Goal: Task Accomplishment & Management: Manage account settings

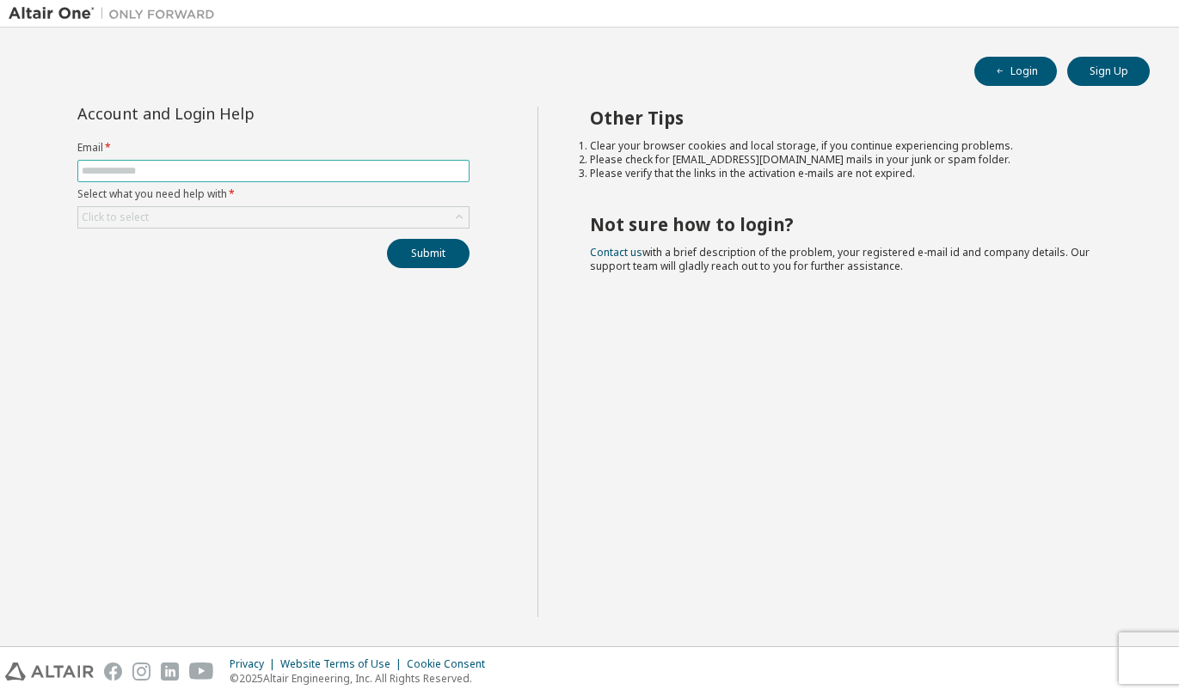
click at [280, 164] on input "text" at bounding box center [273, 171] width 383 height 14
type input "**********"
click at [283, 294] on div "**********" at bounding box center [273, 362] width 529 height 511
click at [461, 218] on icon at bounding box center [459, 217] width 17 height 17
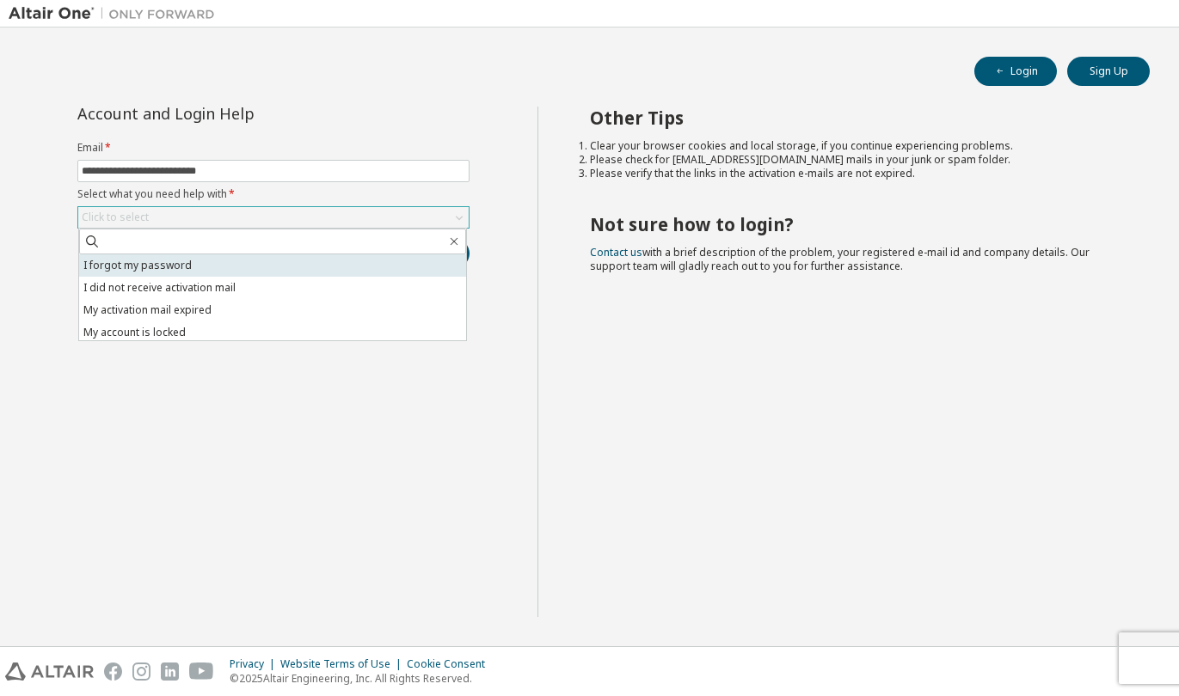
click at [362, 259] on li "I forgot my password" at bounding box center [272, 266] width 387 height 22
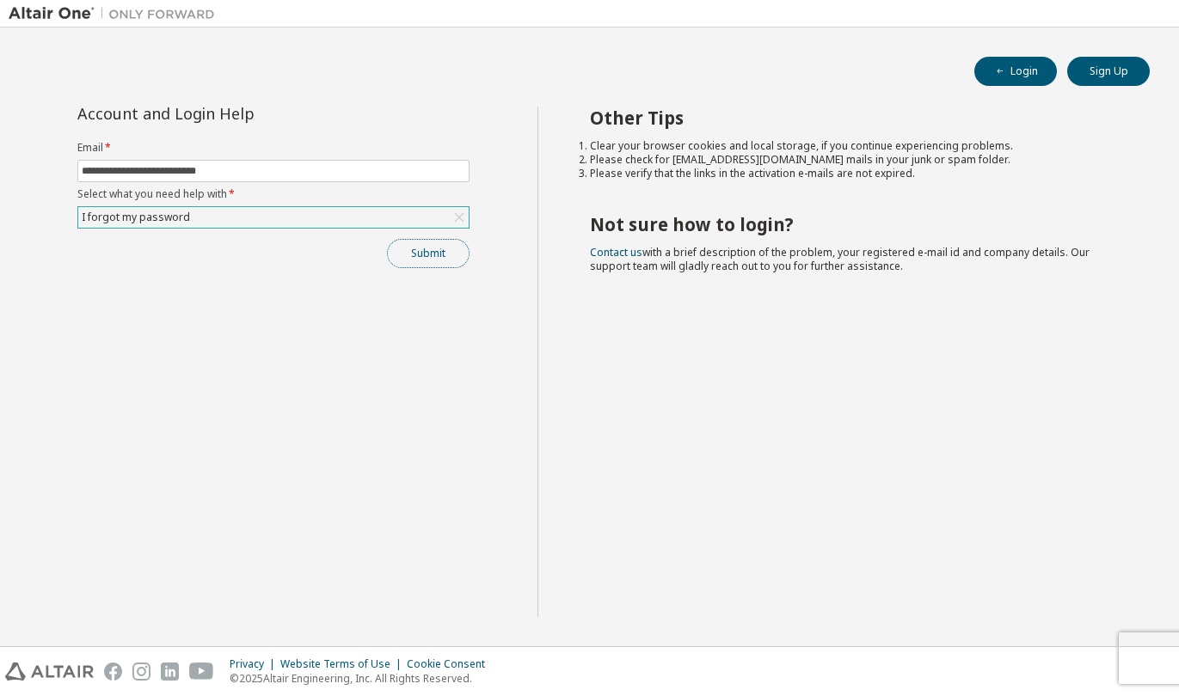
click at [445, 258] on button "Submit" at bounding box center [428, 253] width 83 height 29
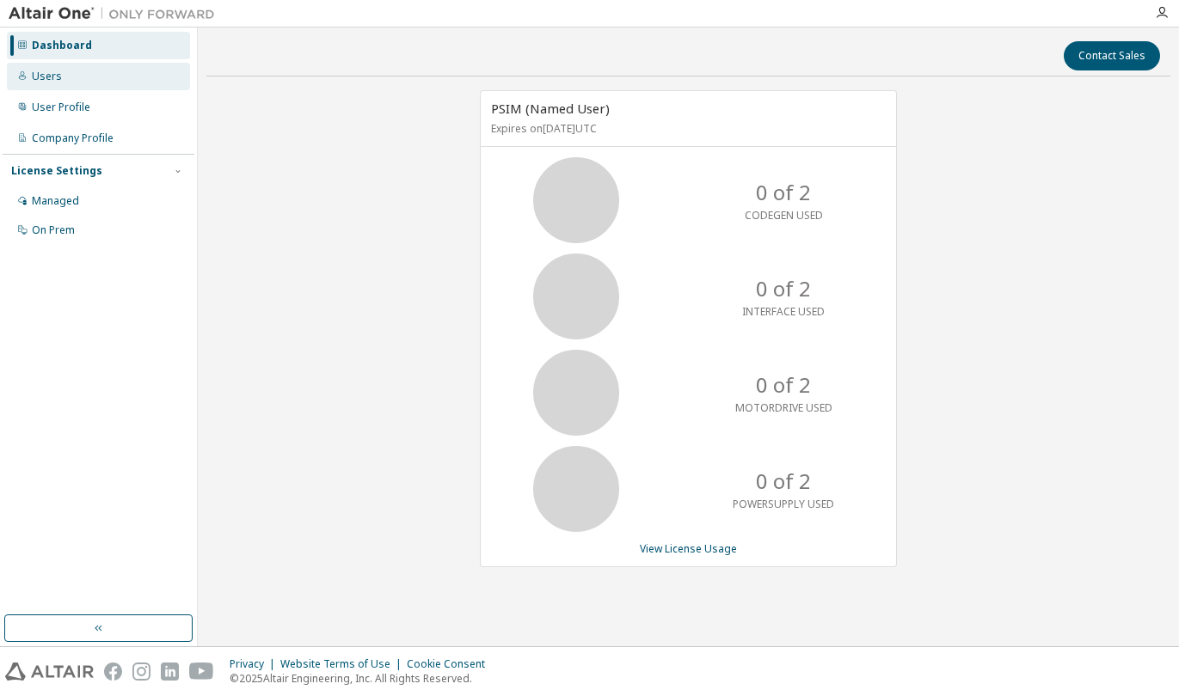
click at [64, 80] on div "Users" at bounding box center [98, 77] width 183 height 28
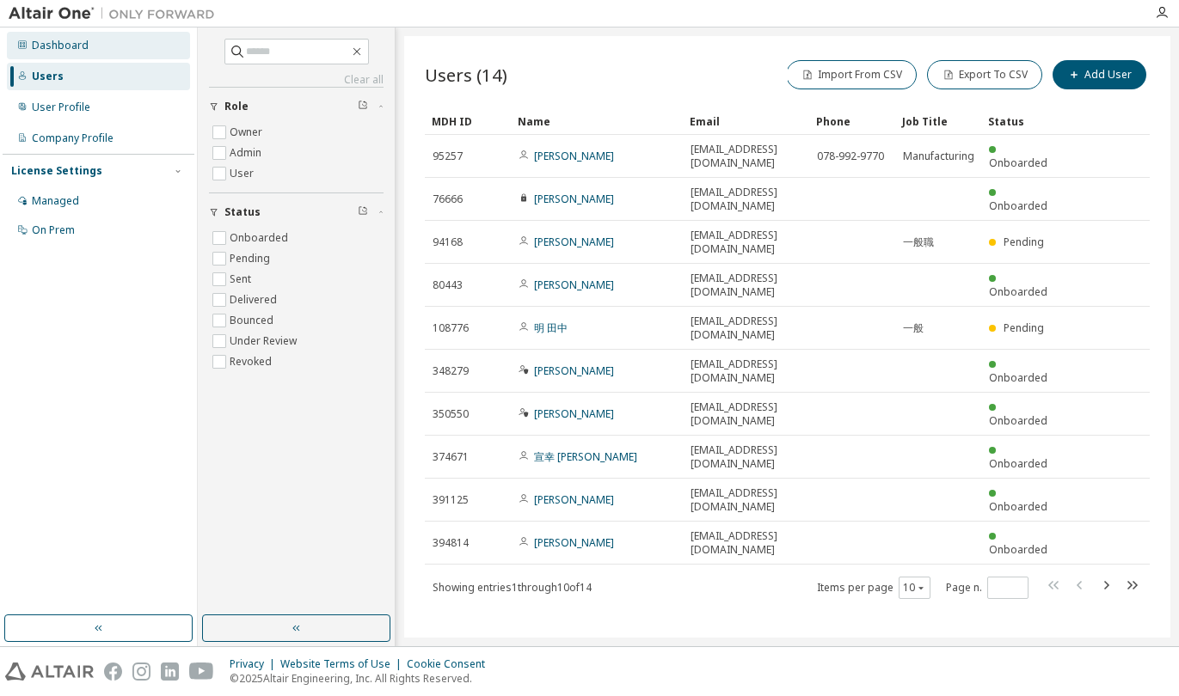
click at [63, 45] on div "Dashboard" at bounding box center [60, 46] width 57 height 14
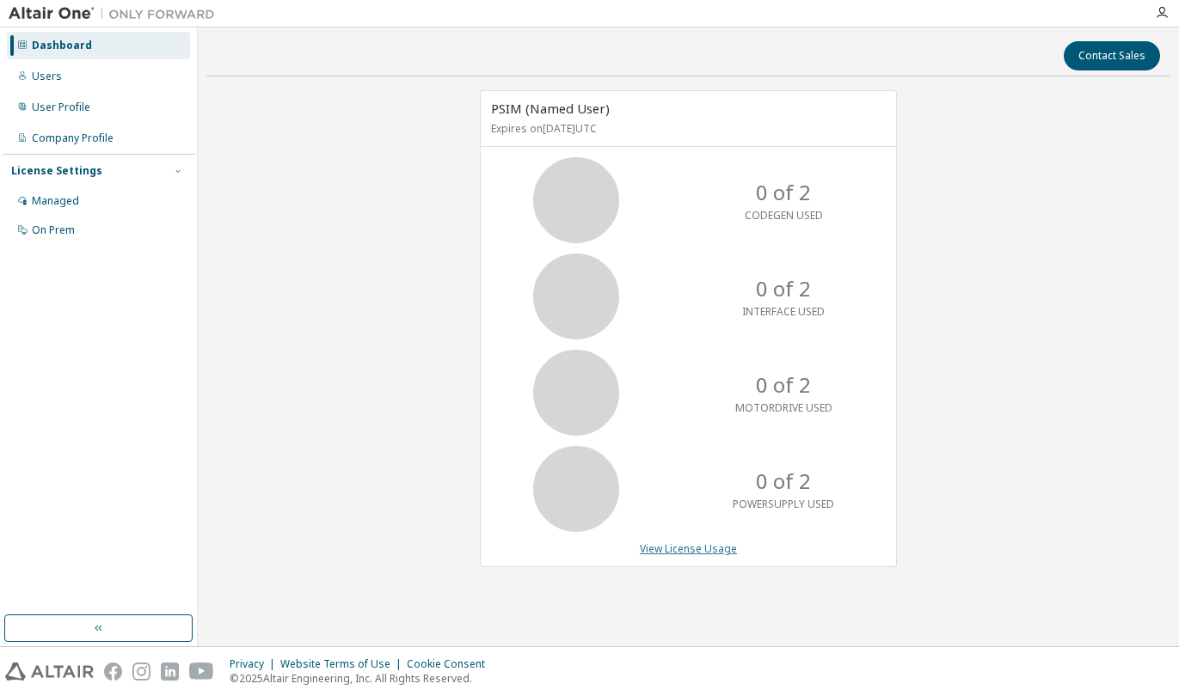
click at [703, 548] on link "View License Usage" at bounding box center [688, 549] width 97 height 15
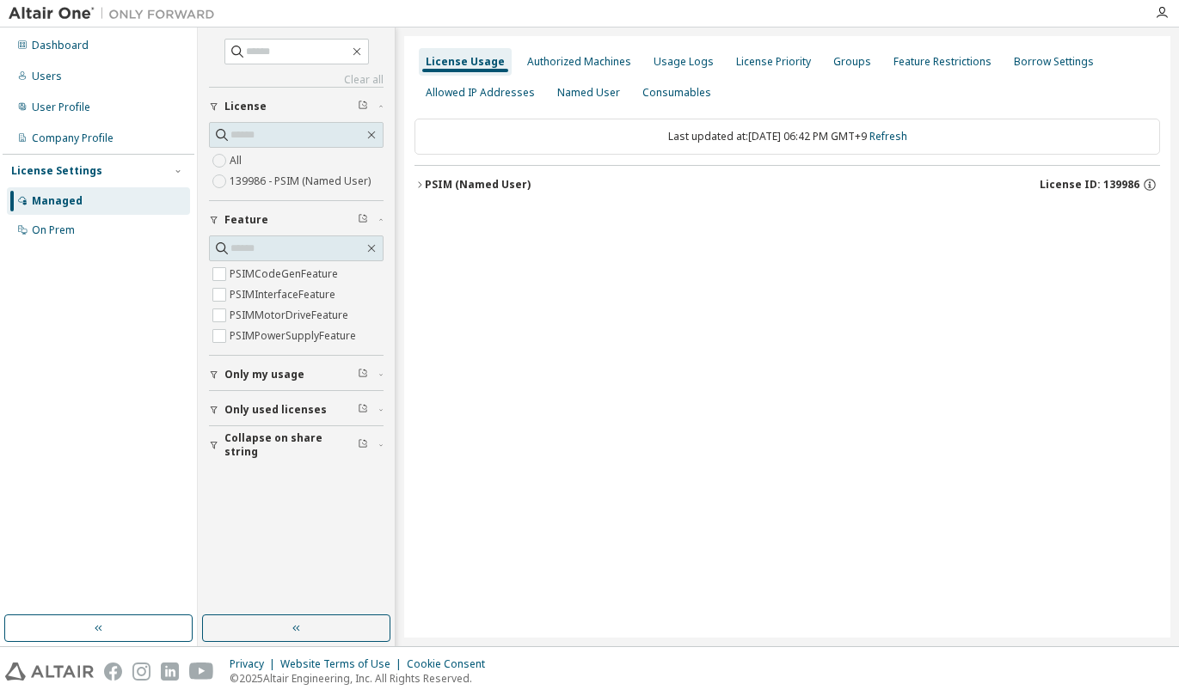
click at [421, 182] on icon "button" at bounding box center [419, 185] width 10 height 10
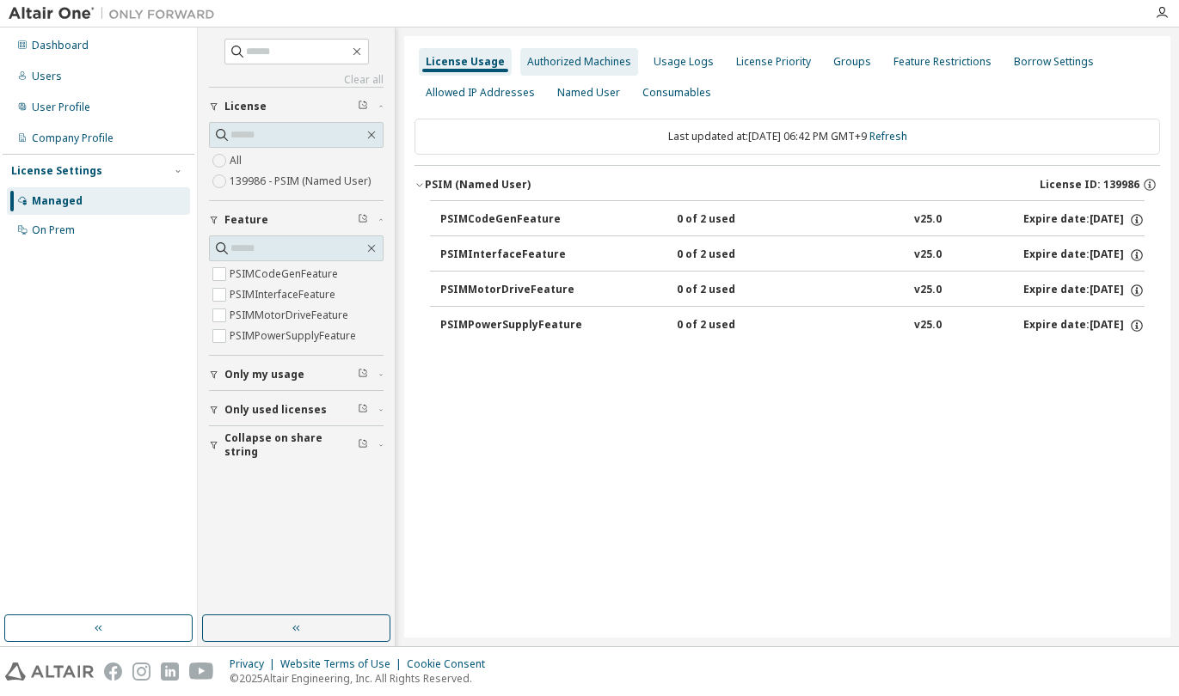
click at [587, 59] on div "Authorized Machines" at bounding box center [579, 62] width 104 height 14
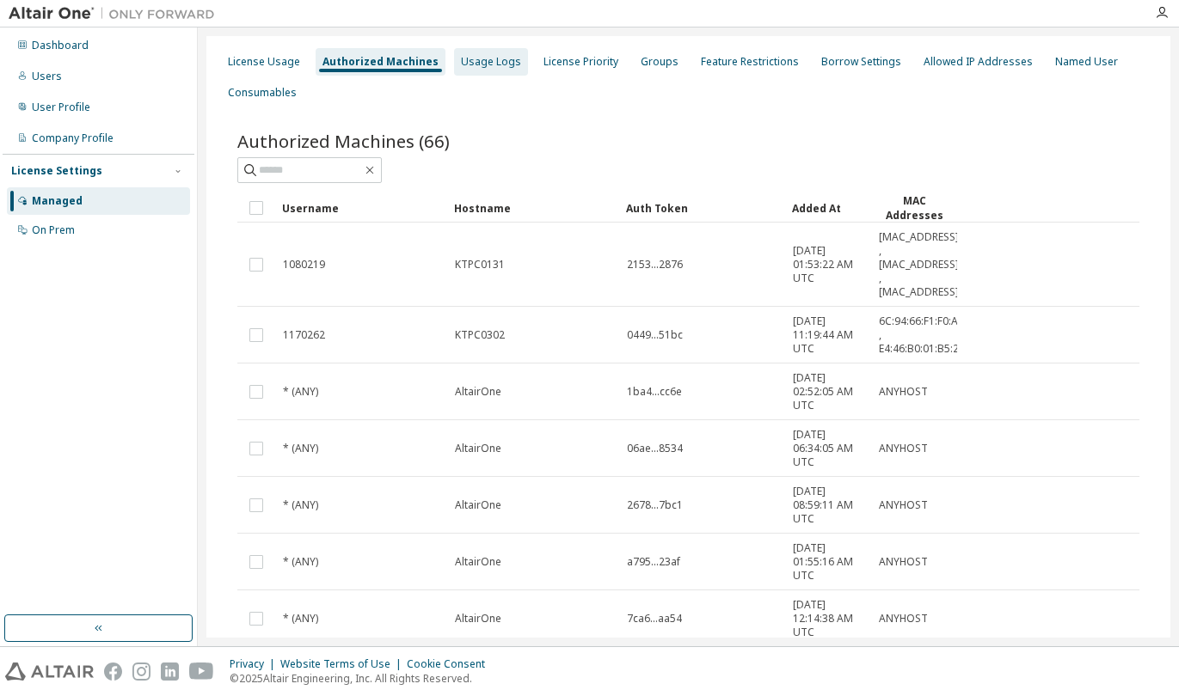
click at [478, 66] on div "Usage Logs" at bounding box center [491, 62] width 60 height 14
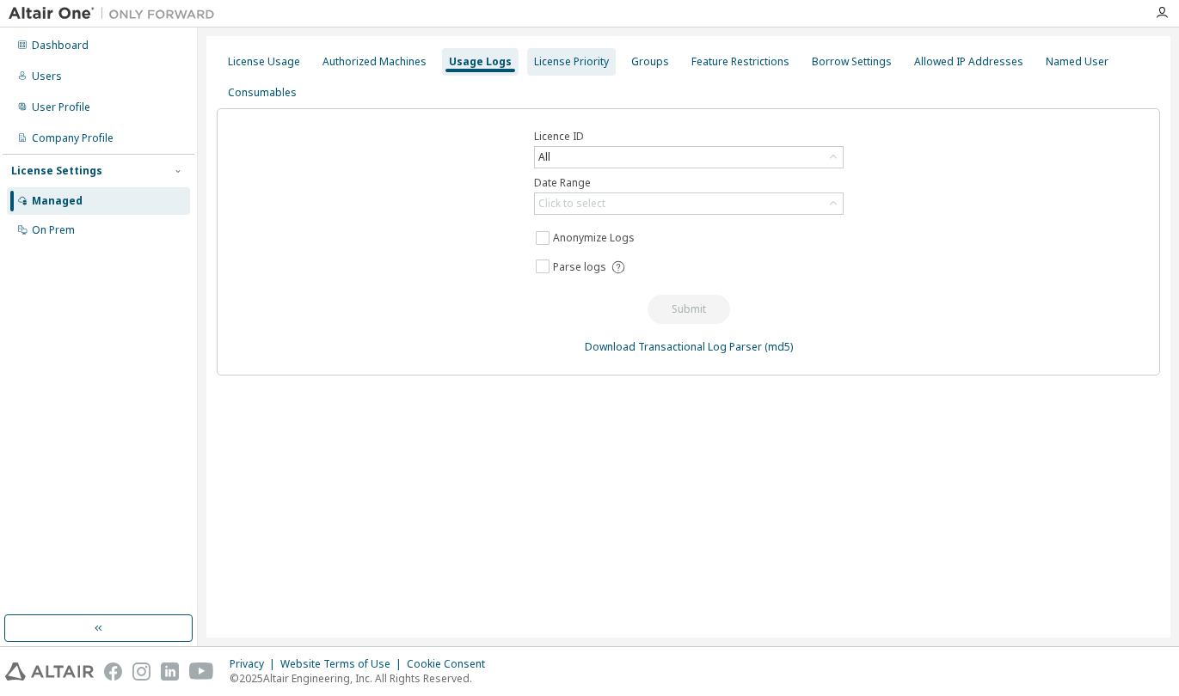
click at [547, 61] on div "License Priority" at bounding box center [571, 62] width 75 height 14
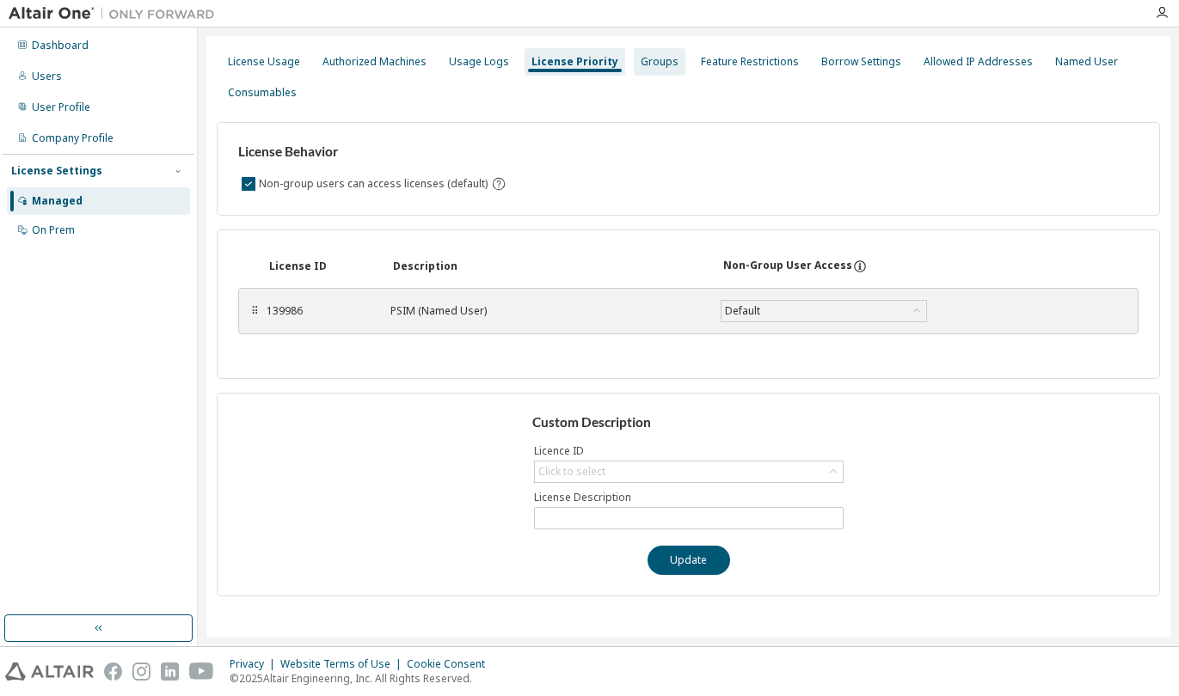
click at [641, 64] on div "Groups" at bounding box center [660, 62] width 38 height 14
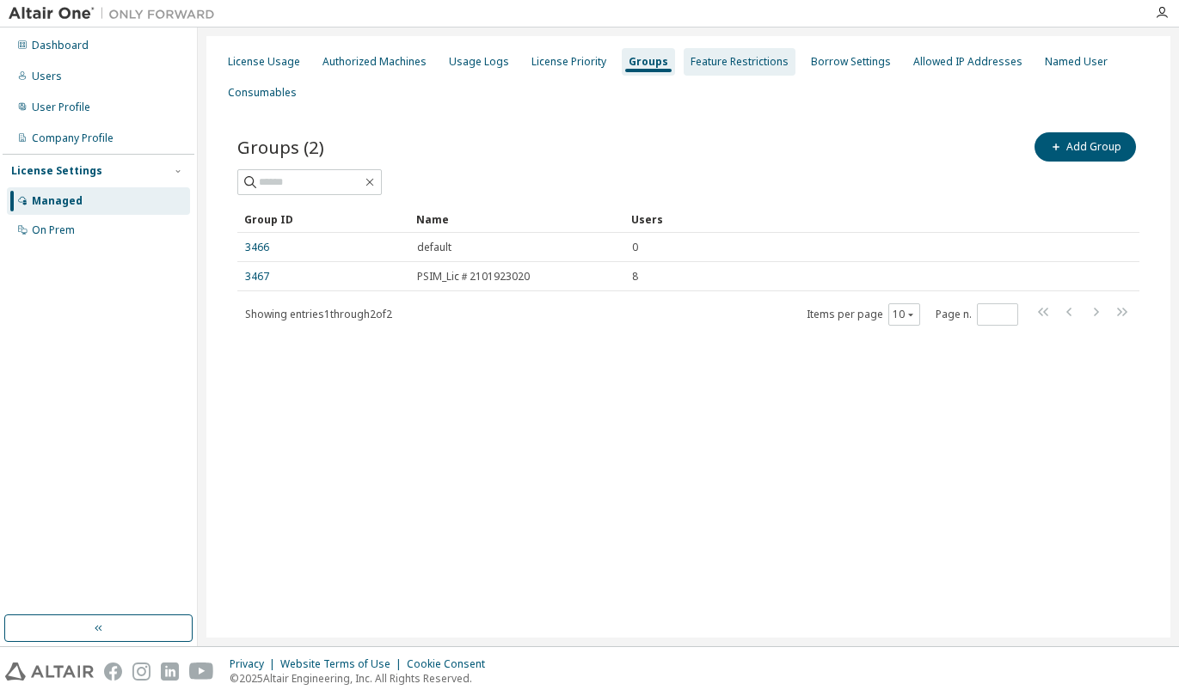
click at [733, 63] on div "Feature Restrictions" at bounding box center [739, 62] width 98 height 14
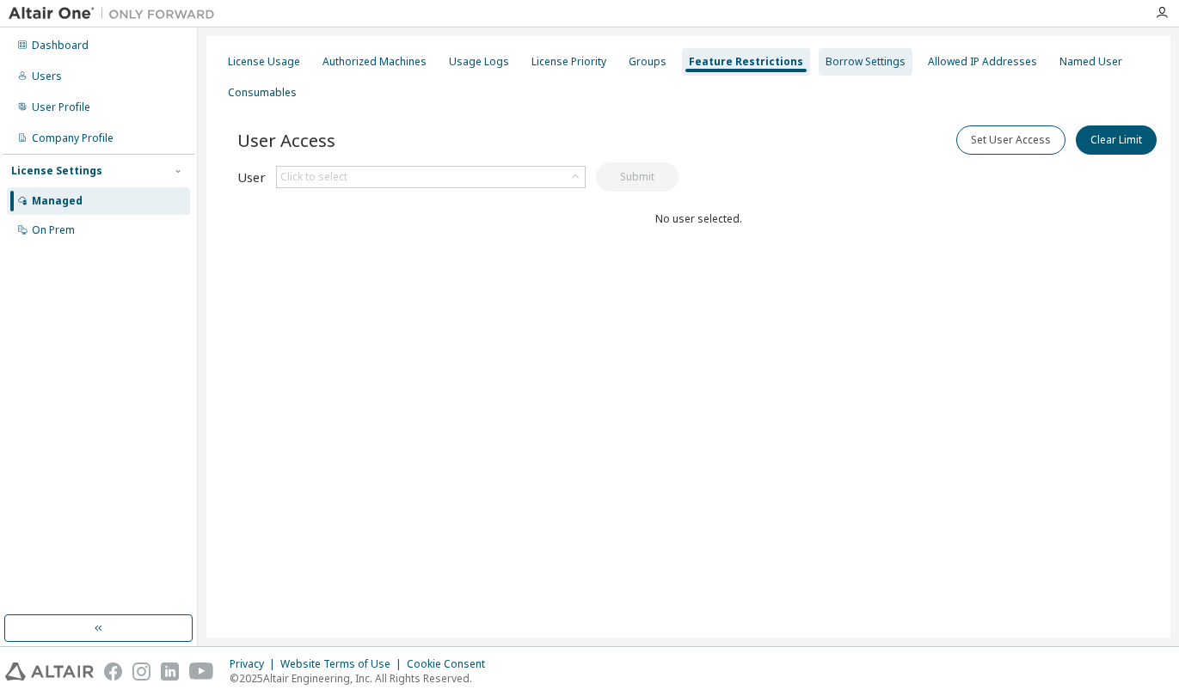
click at [843, 67] on div "Borrow Settings" at bounding box center [865, 62] width 80 height 14
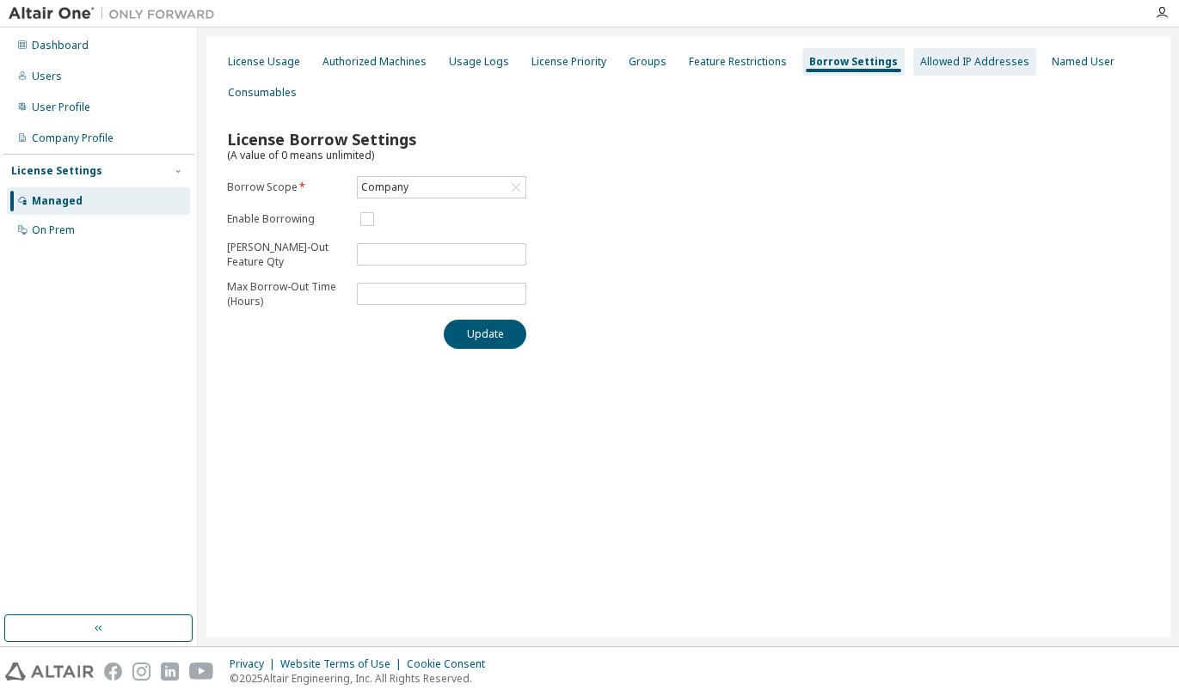
click at [936, 57] on div "Allowed IP Addresses" at bounding box center [974, 62] width 109 height 14
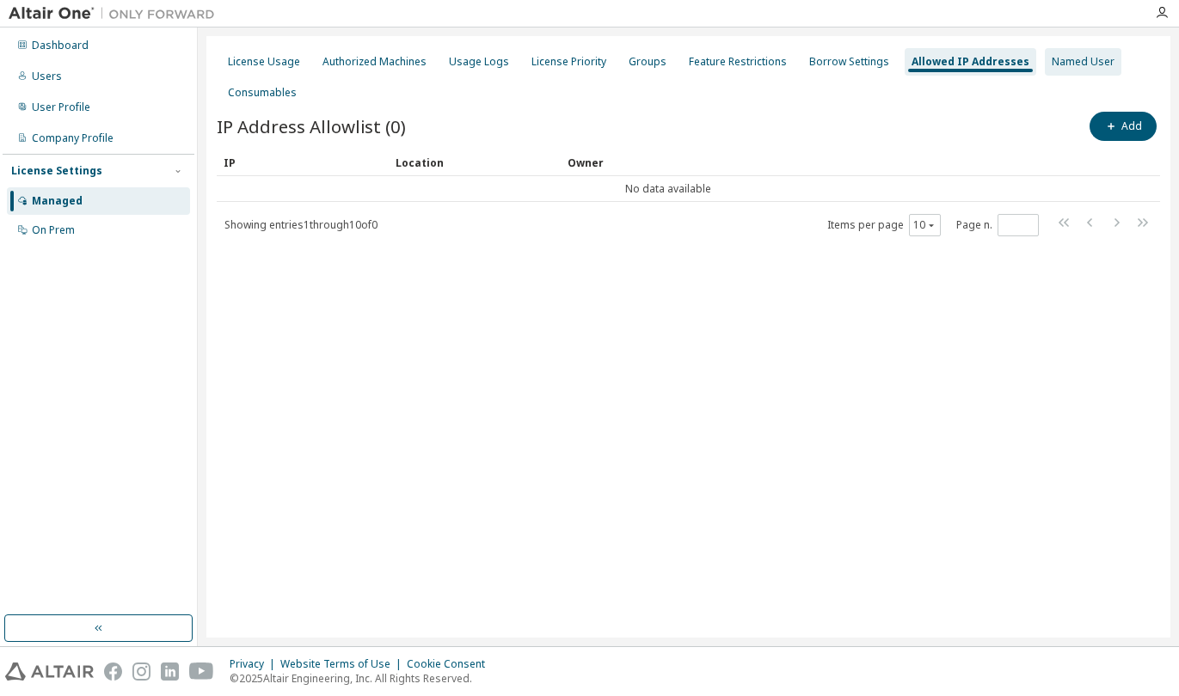
click at [1052, 64] on div "Named User" at bounding box center [1083, 62] width 63 height 14
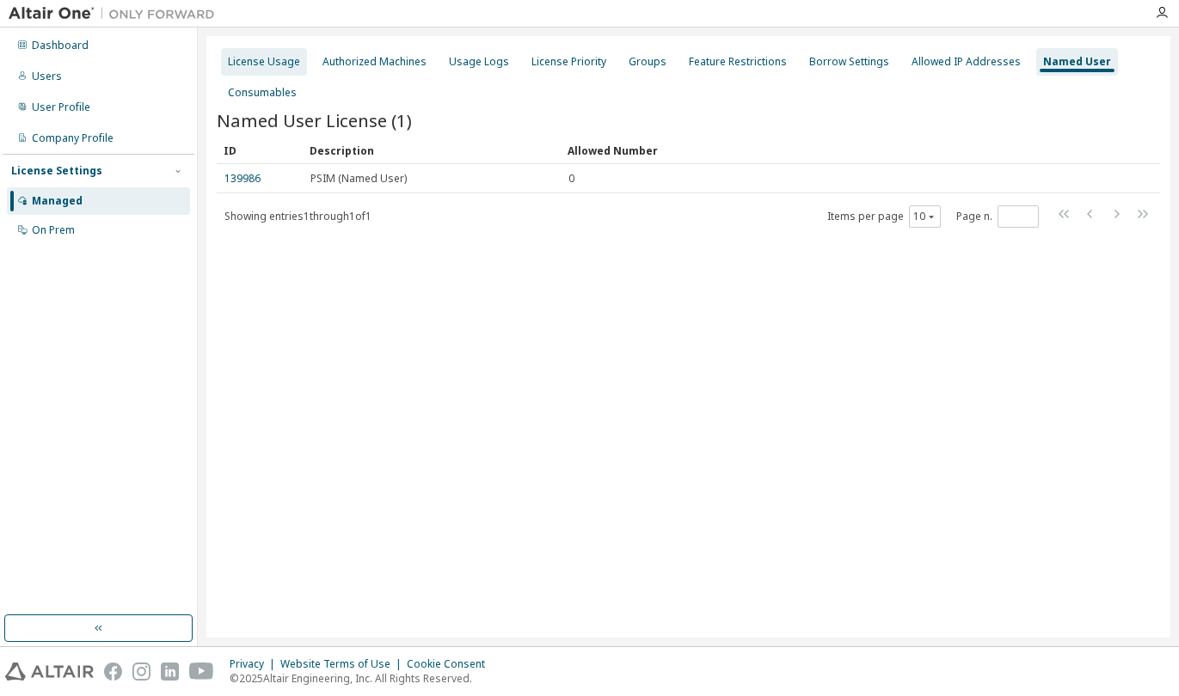
click at [268, 62] on div "License Usage" at bounding box center [264, 62] width 72 height 14
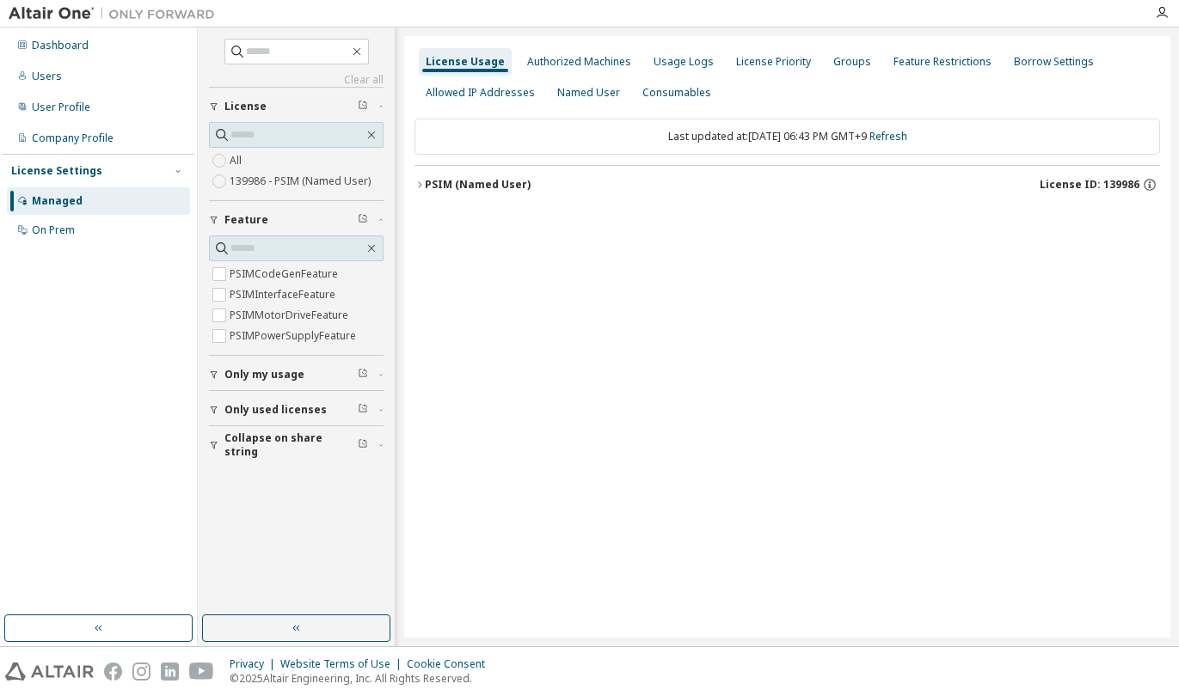
click at [239, 410] on span "Only used licenses" at bounding box center [275, 410] width 102 height 14
click at [420, 192] on button "PSIM (Named User) License ID: 139986" at bounding box center [786, 185] width 745 height 38
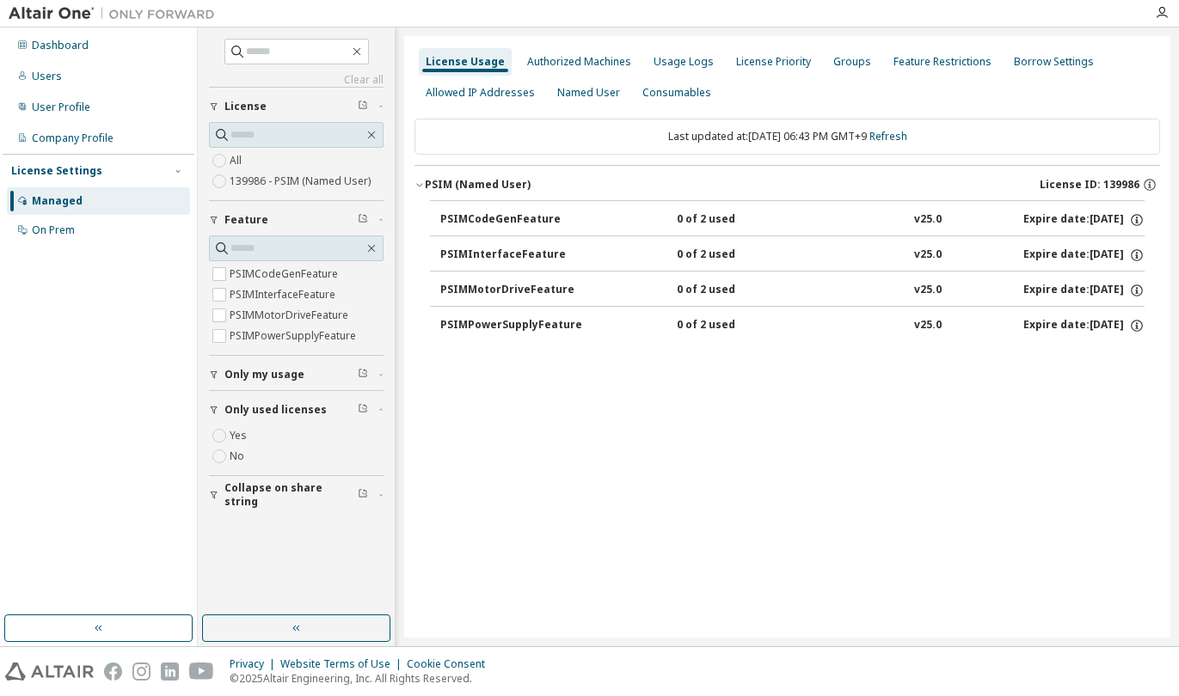
click at [507, 218] on div "PSIMCodeGenFeature" at bounding box center [517, 219] width 155 height 15
click at [582, 59] on div "Authorized Machines" at bounding box center [579, 62] width 104 height 14
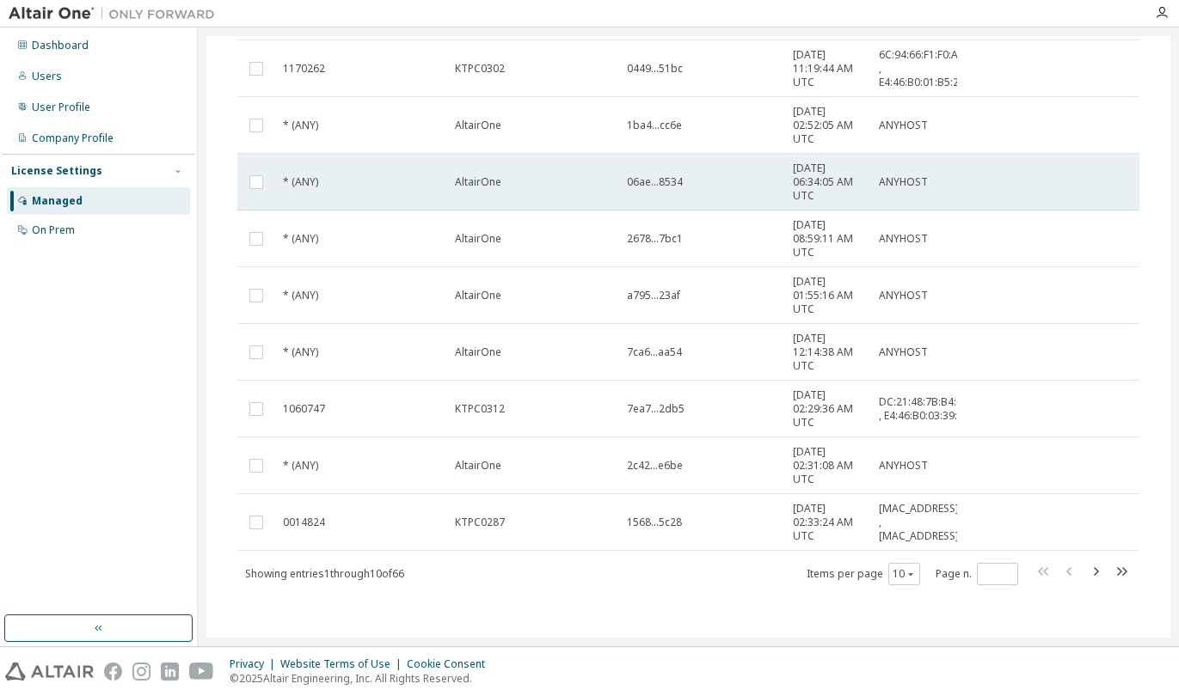
scroll to position [270, 0]
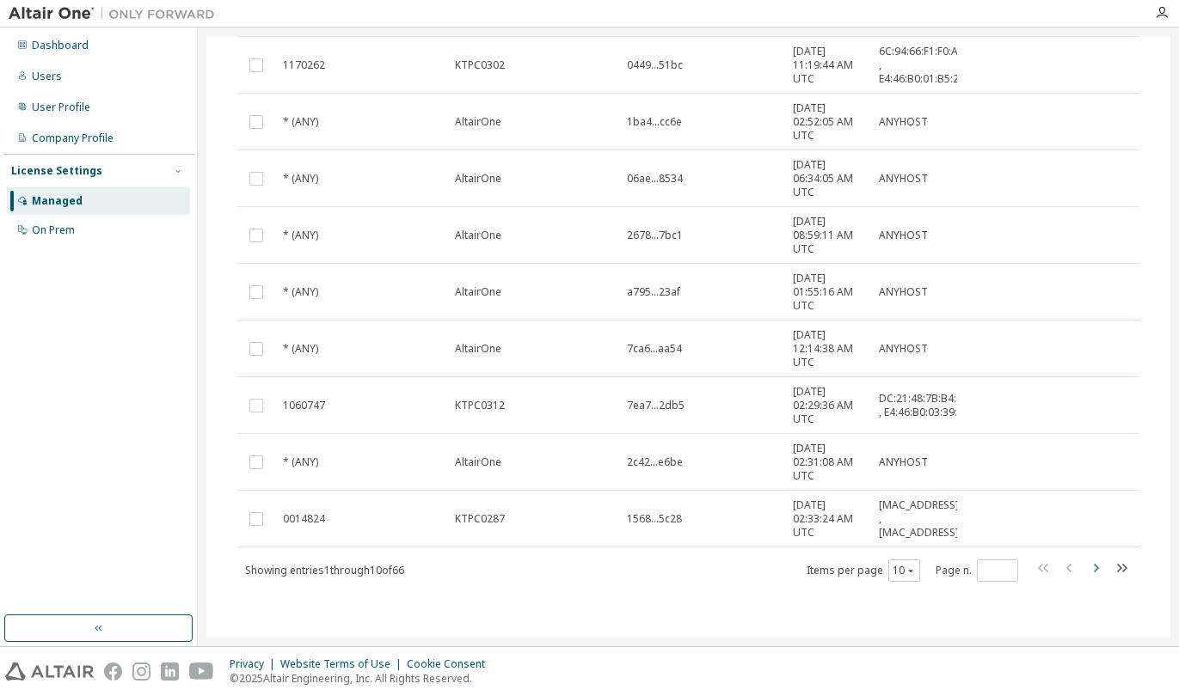
click at [1094, 568] on icon "button" at bounding box center [1096, 568] width 5 height 9
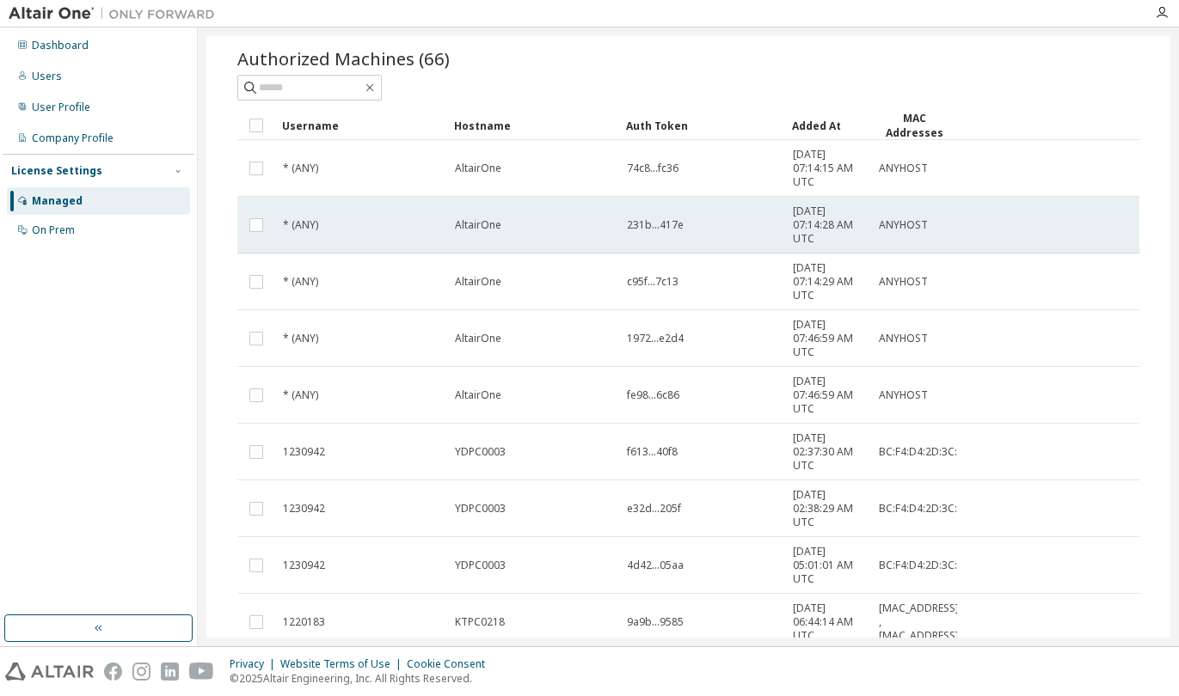
scroll to position [242, 0]
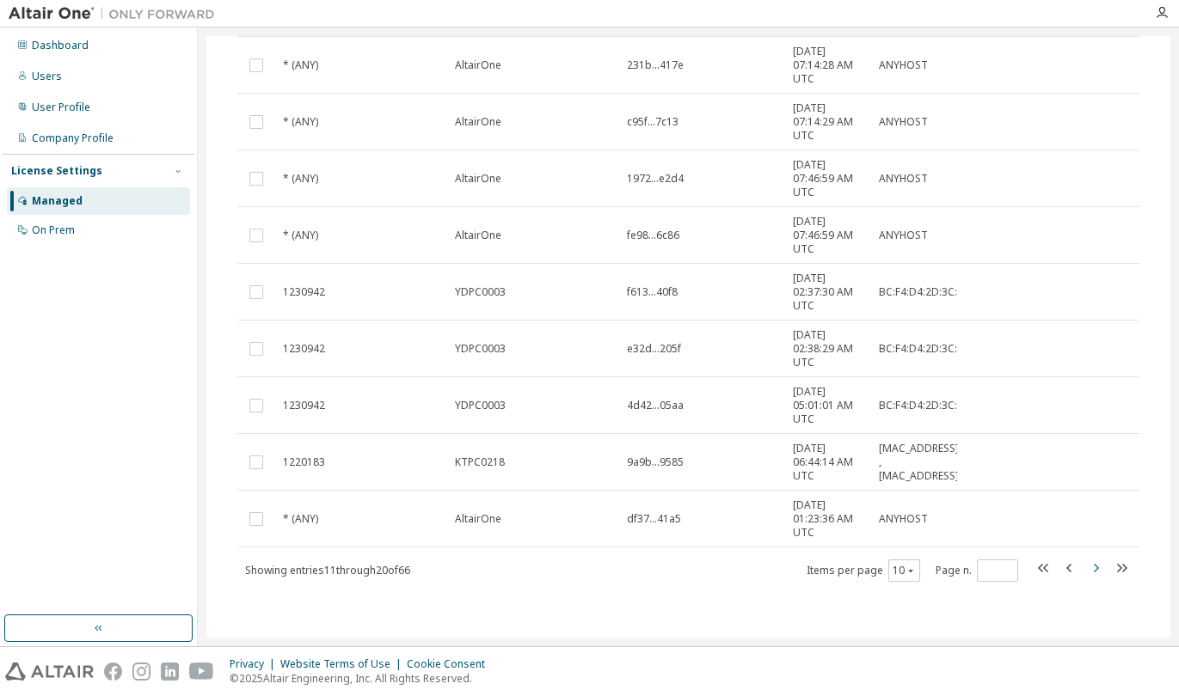
click at [1090, 567] on icon "button" at bounding box center [1095, 568] width 21 height 21
type input "*"
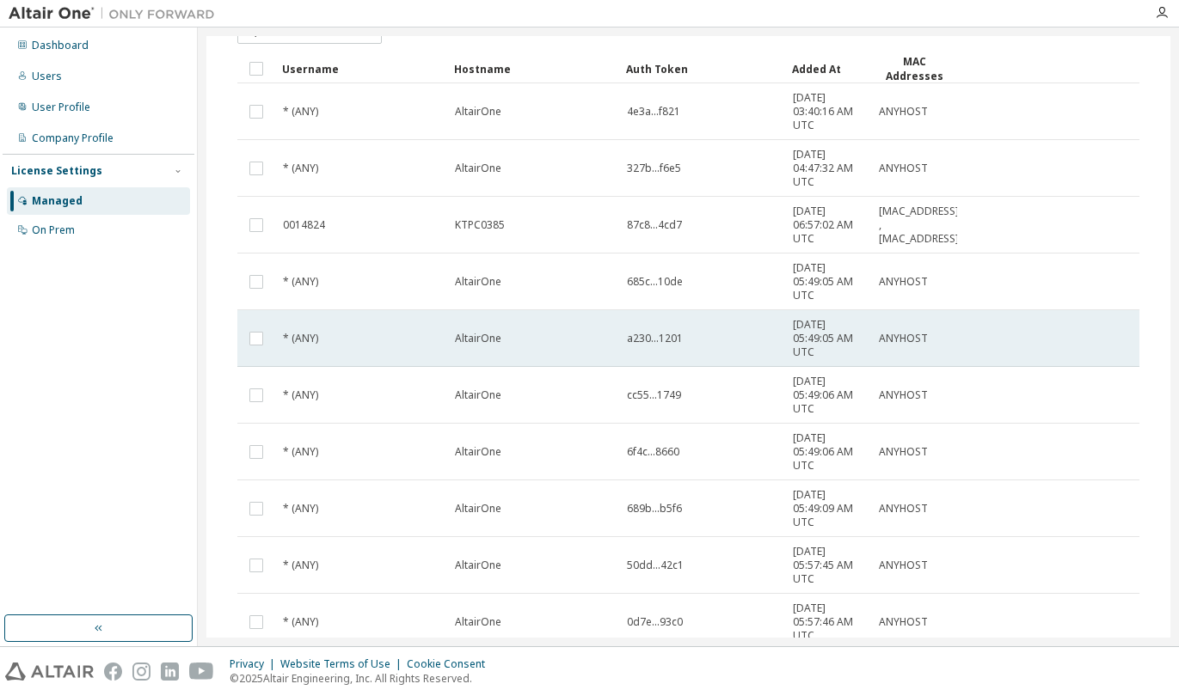
scroll to position [0, 0]
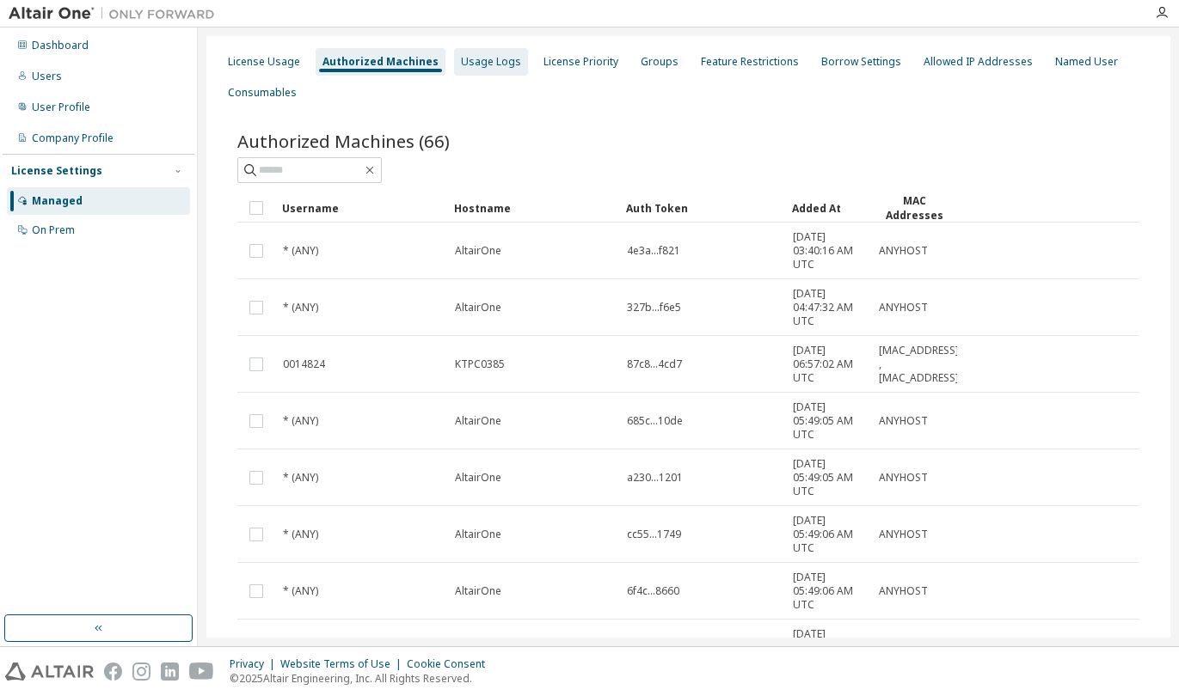
click at [486, 64] on div "Usage Logs" at bounding box center [491, 62] width 60 height 14
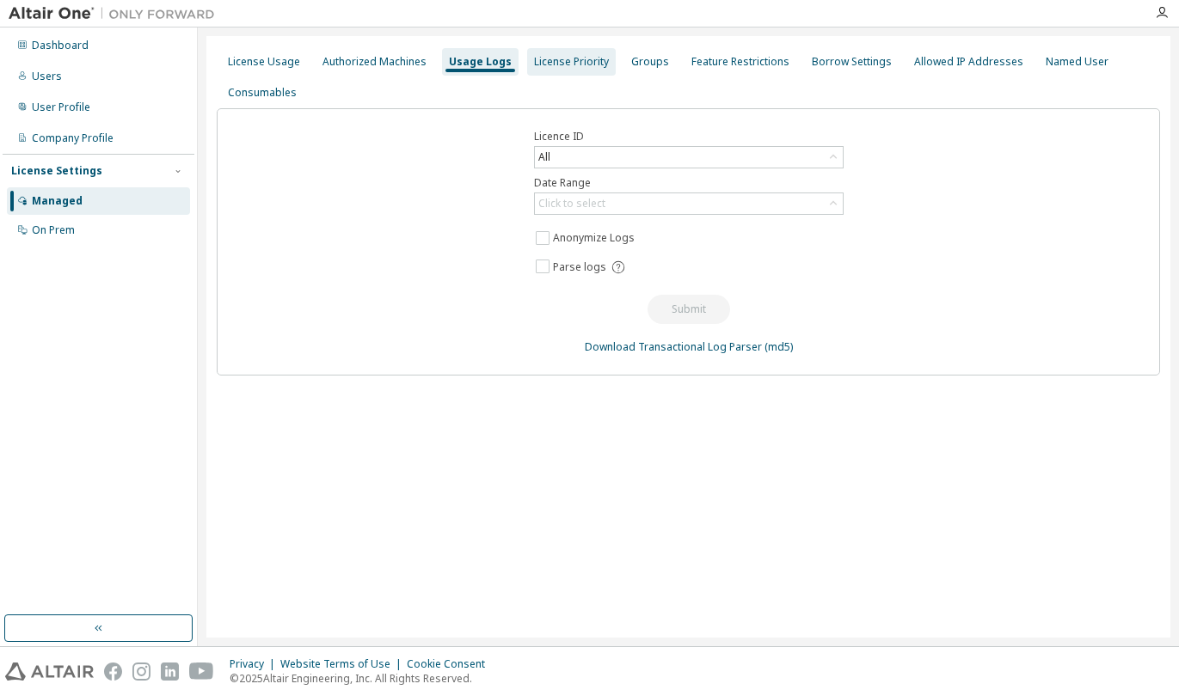
click at [602, 63] on div "License Priority" at bounding box center [571, 62] width 89 height 28
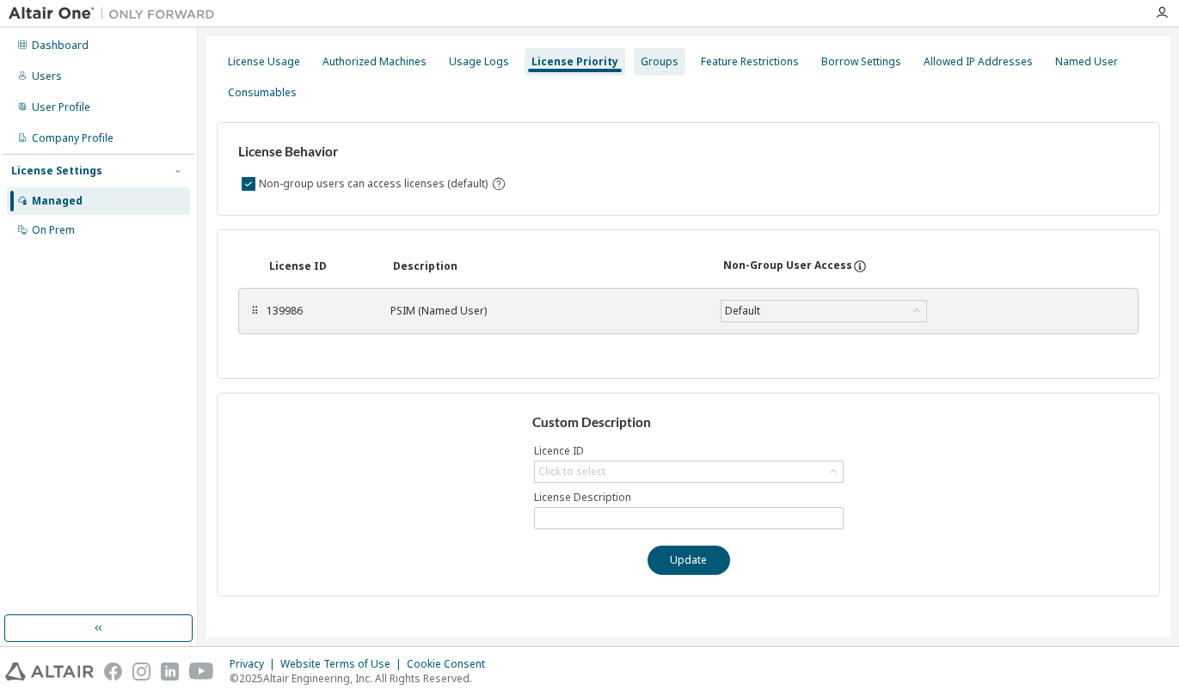
click at [646, 65] on div "Groups" at bounding box center [660, 62] width 38 height 14
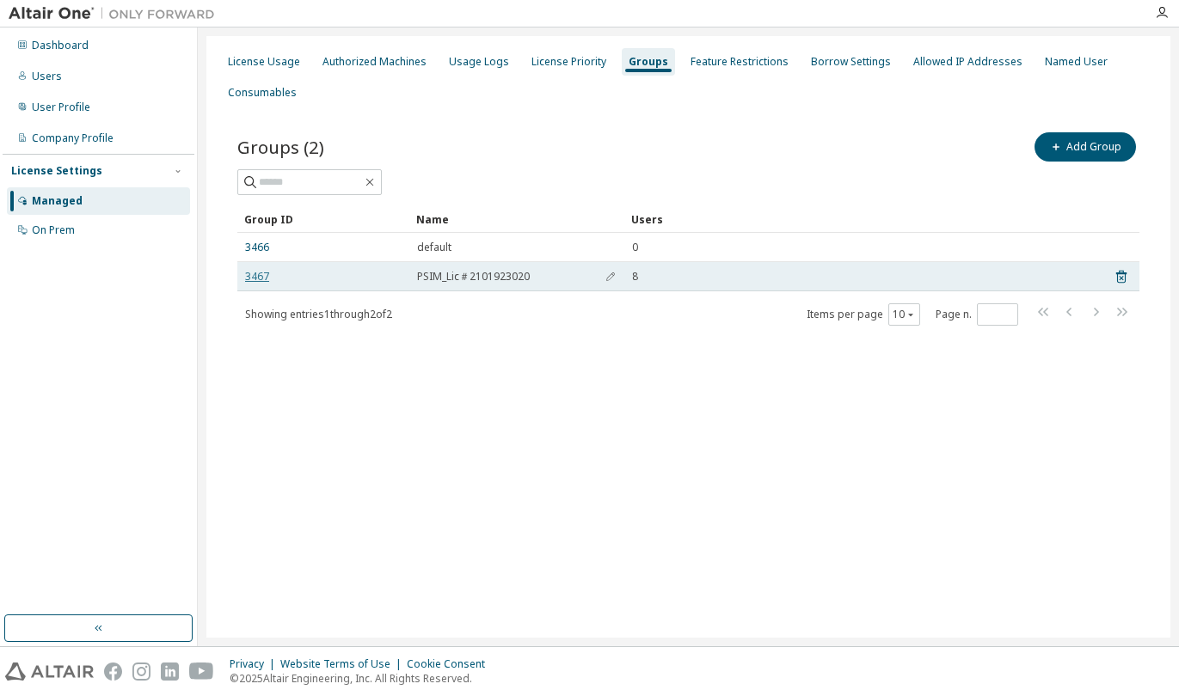
click at [261, 274] on link "3467" at bounding box center [257, 277] width 24 height 14
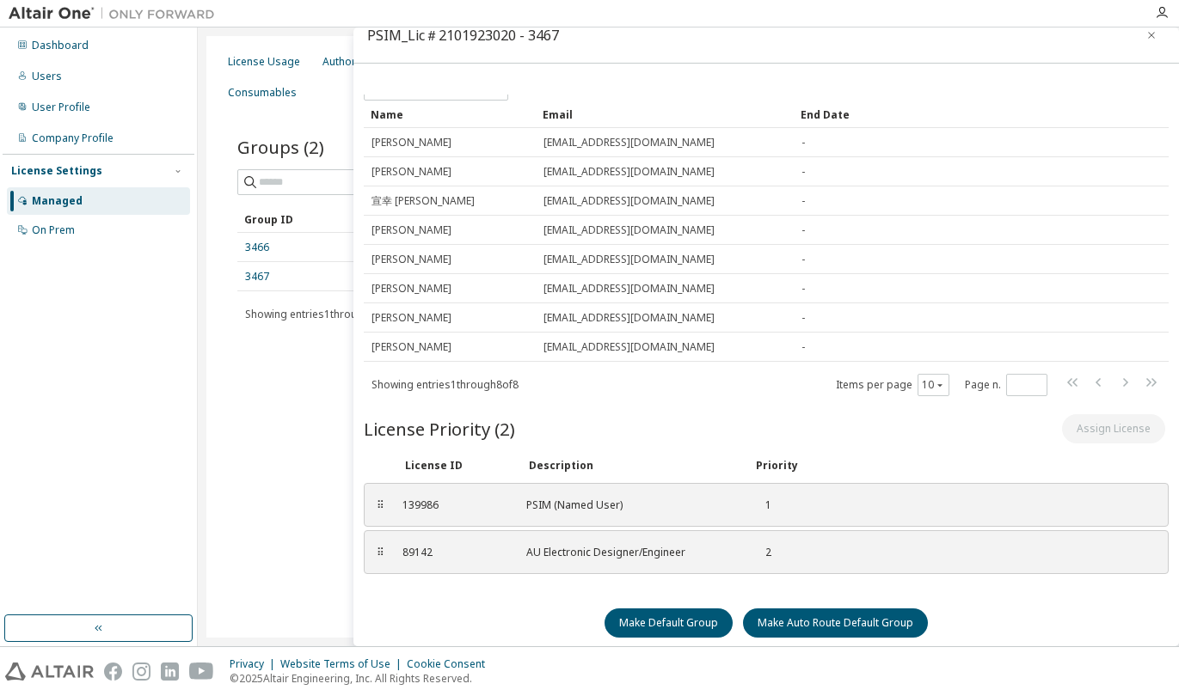
scroll to position [25, 0]
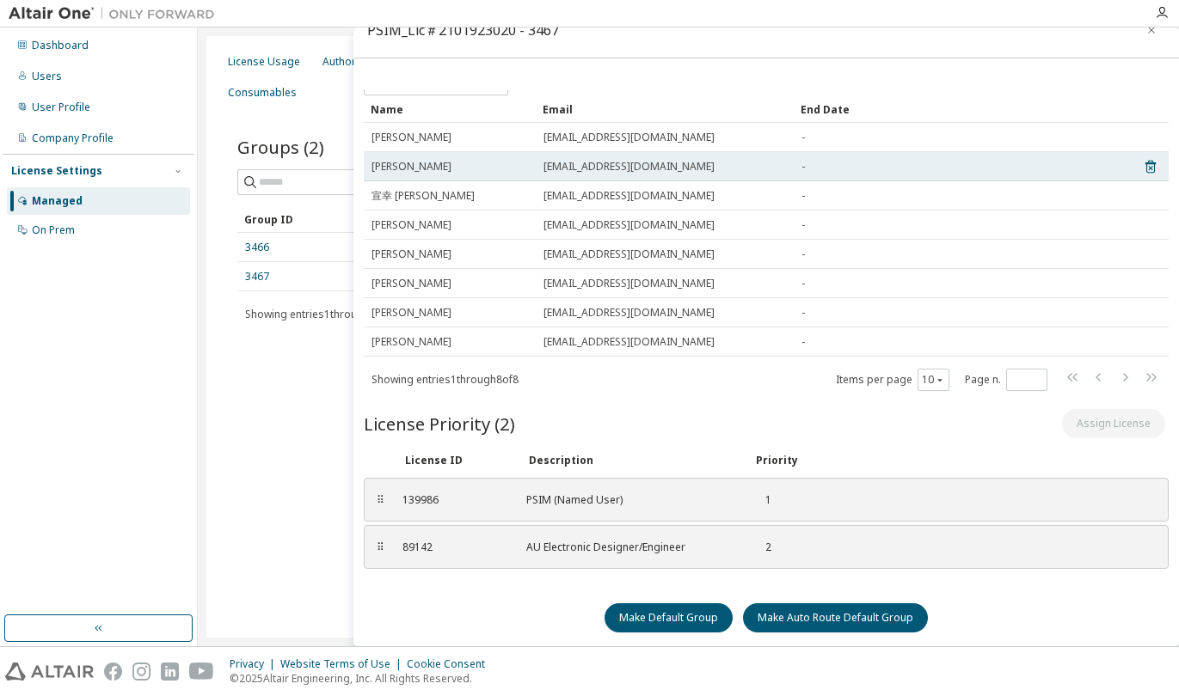
click at [464, 167] on div "Kosai Yamamoto" at bounding box center [449, 167] width 156 height 14
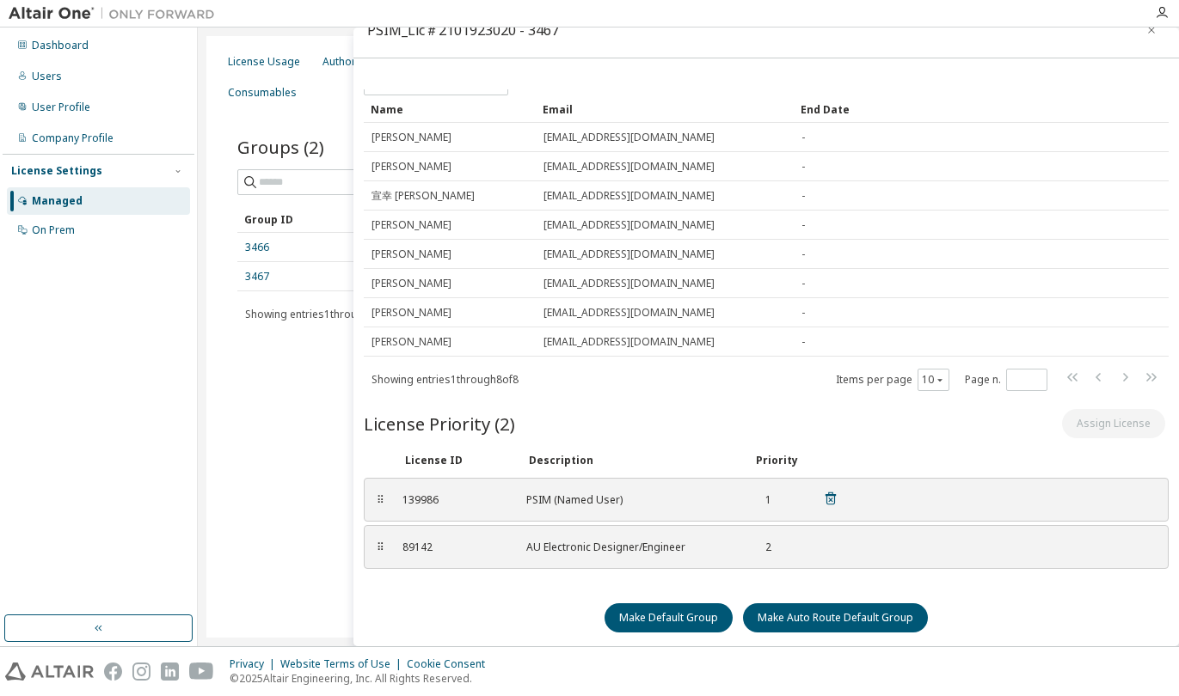
click at [424, 505] on div "139986" at bounding box center [453, 501] width 103 height 14
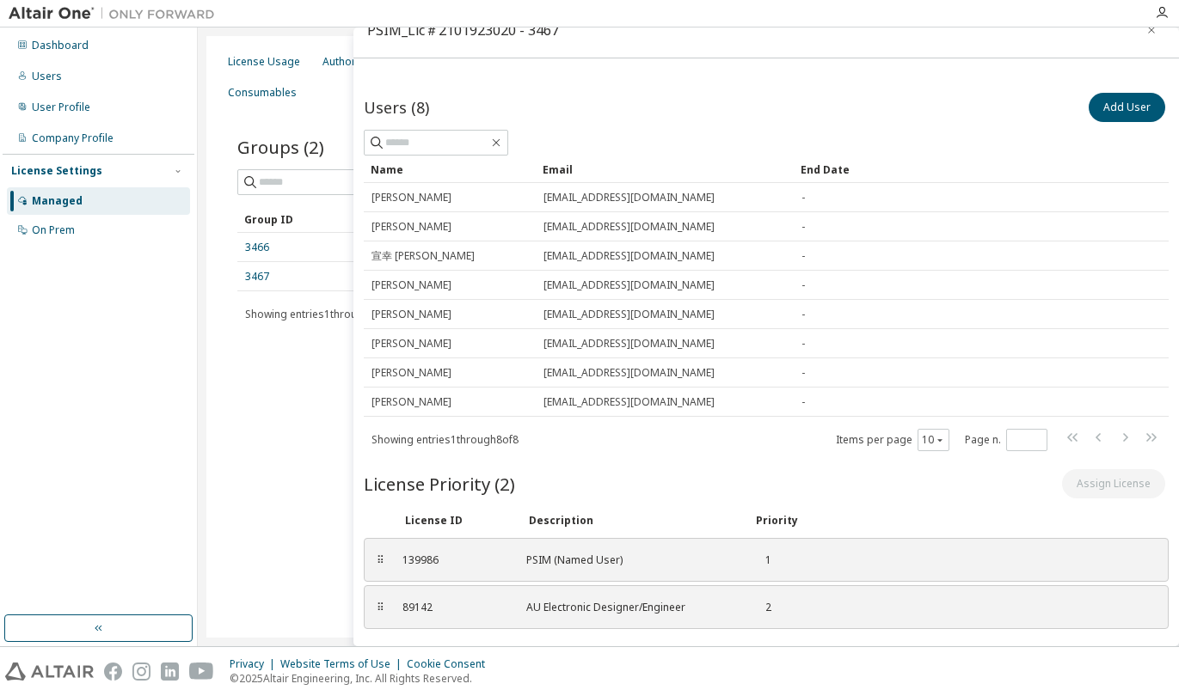
scroll to position [0, 0]
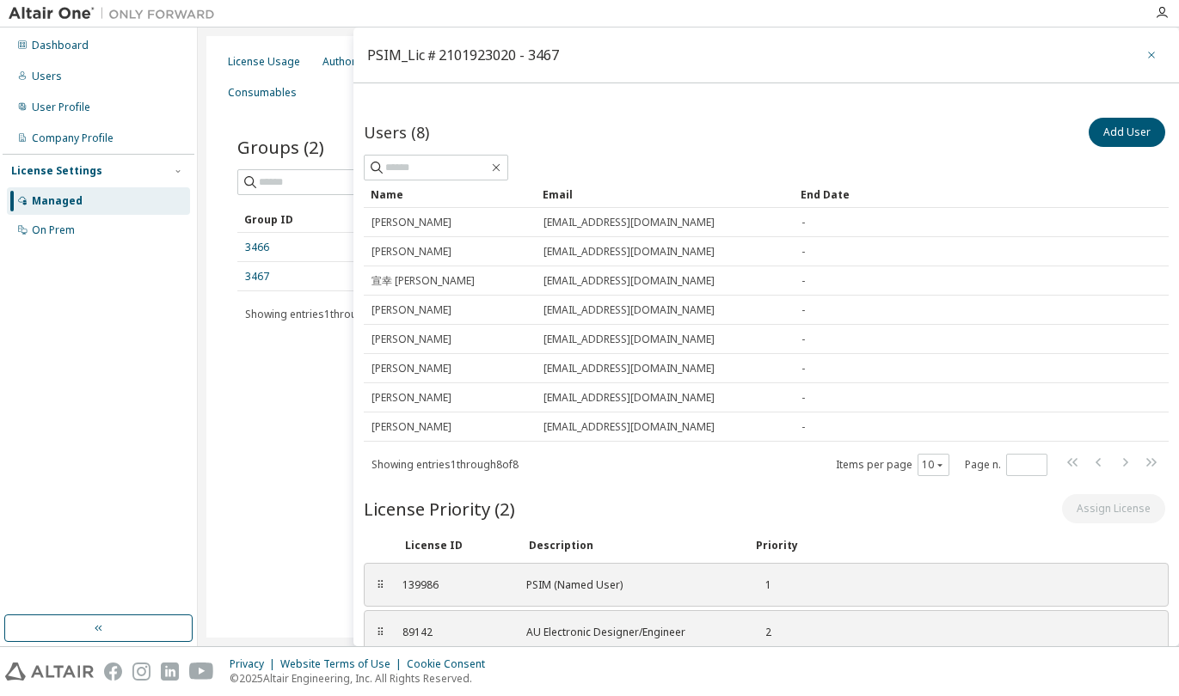
click at [1138, 61] on button "button" at bounding box center [1152, 55] width 28 height 28
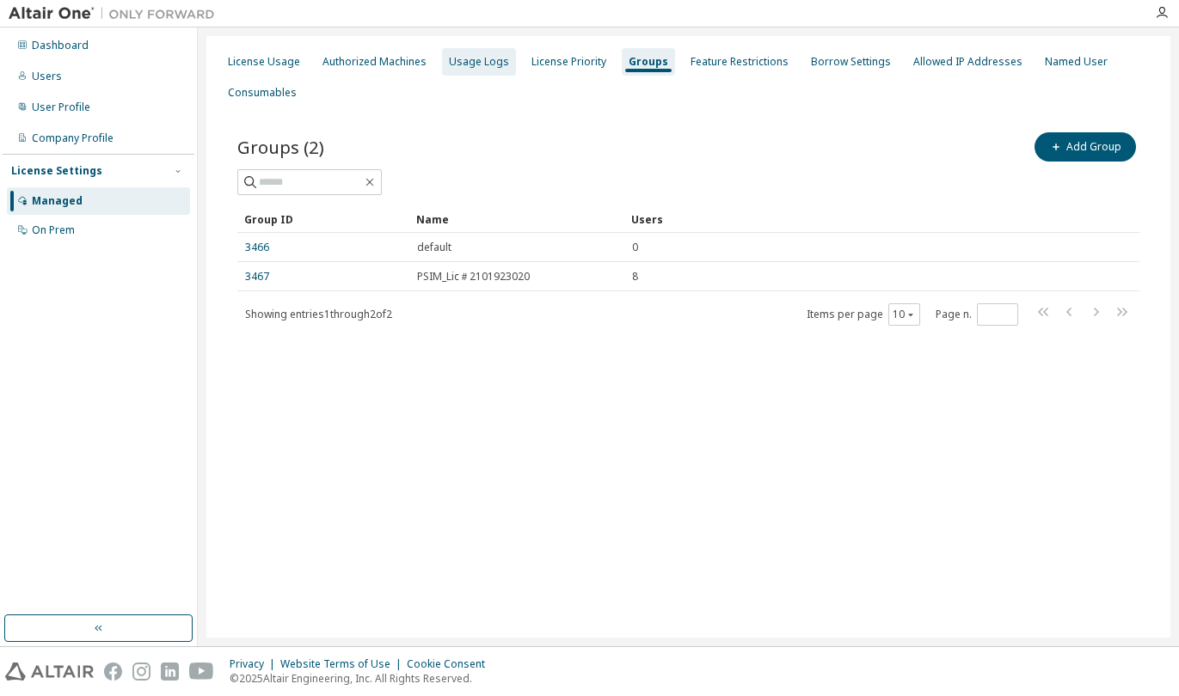
click at [466, 64] on div "Usage Logs" at bounding box center [479, 62] width 60 height 14
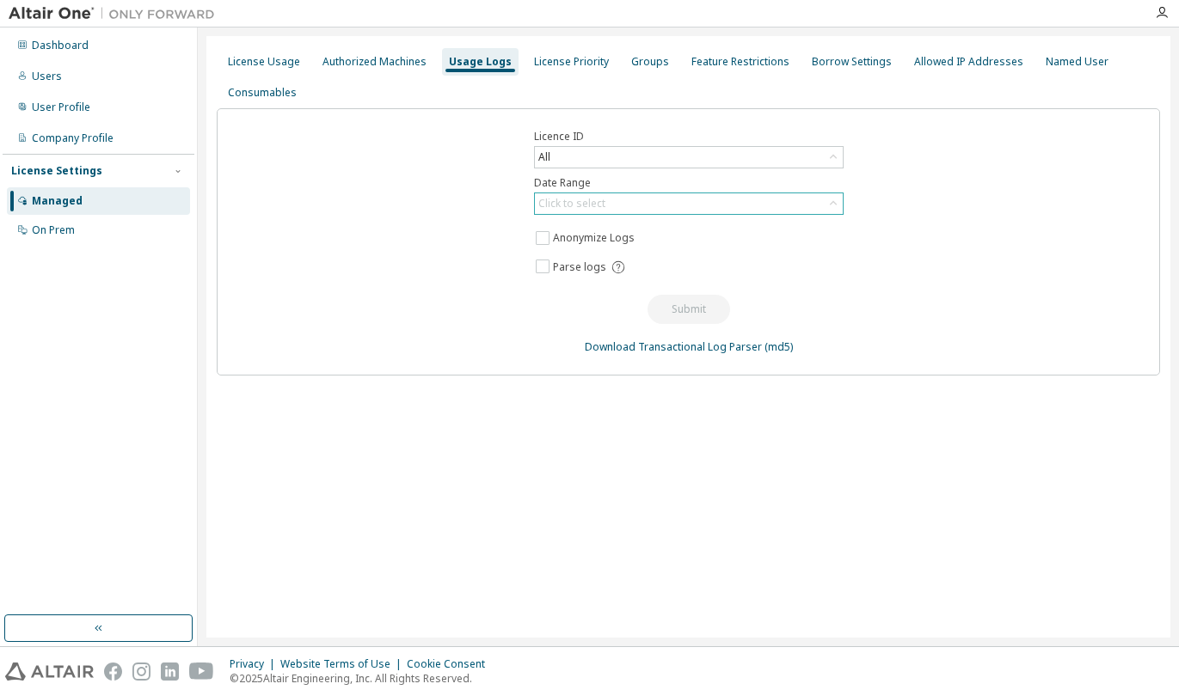
click at [832, 207] on icon at bounding box center [833, 203] width 17 height 17
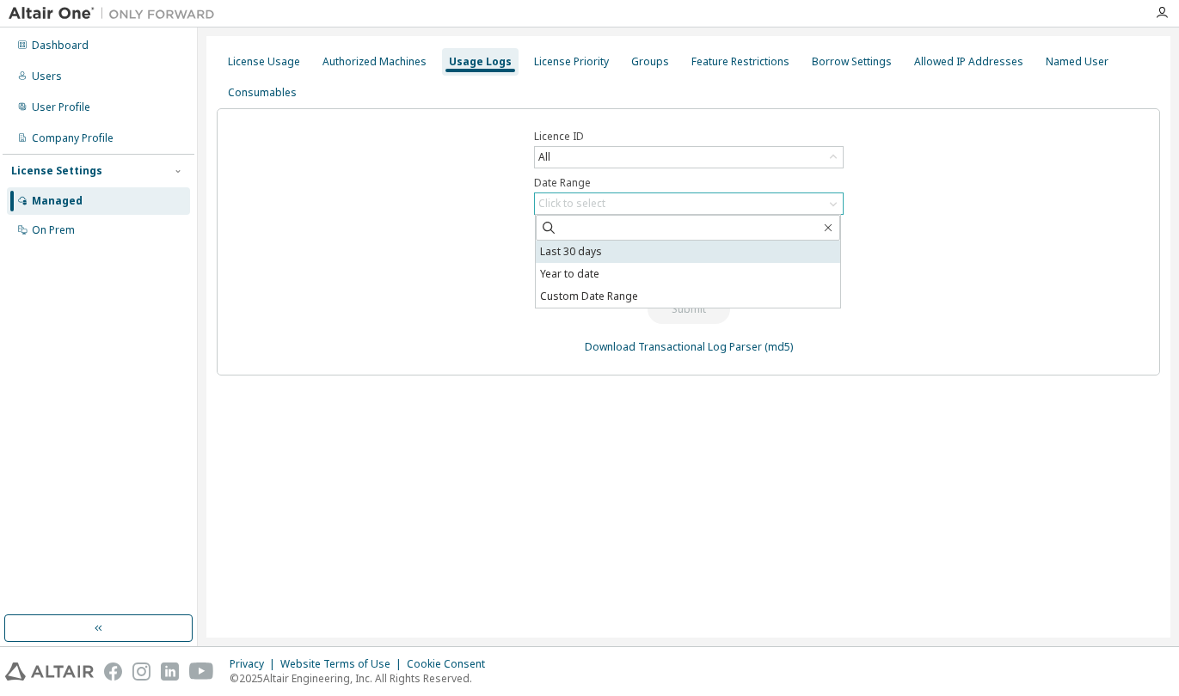
click at [796, 247] on li "Last 30 days" at bounding box center [688, 252] width 304 height 22
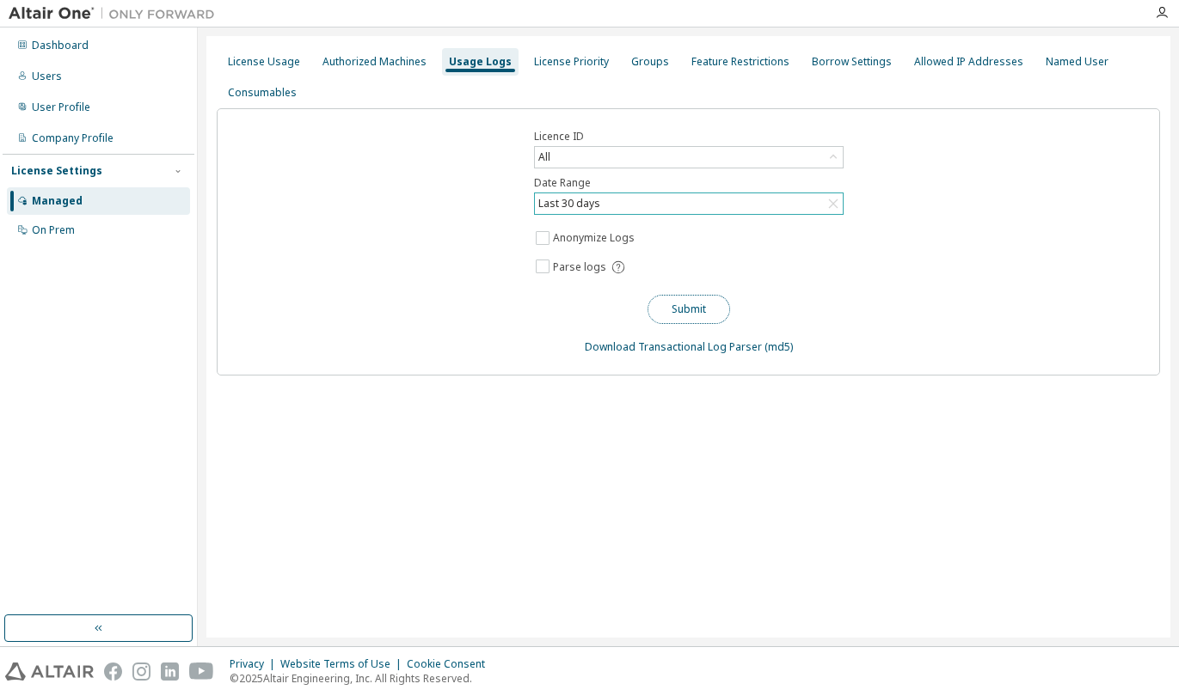
click at [708, 311] on button "Submit" at bounding box center [688, 309] width 83 height 29
click at [939, 509] on div "License Usage Authorized Machines Usage Logs License Priority Groups Feature Re…" at bounding box center [688, 337] width 964 height 602
click at [1027, 381] on div "License Usage Authorized Machines Usage Logs License Priority Groups Feature Re…" at bounding box center [688, 337] width 964 height 602
click at [108, 77] on div "Users" at bounding box center [98, 77] width 183 height 28
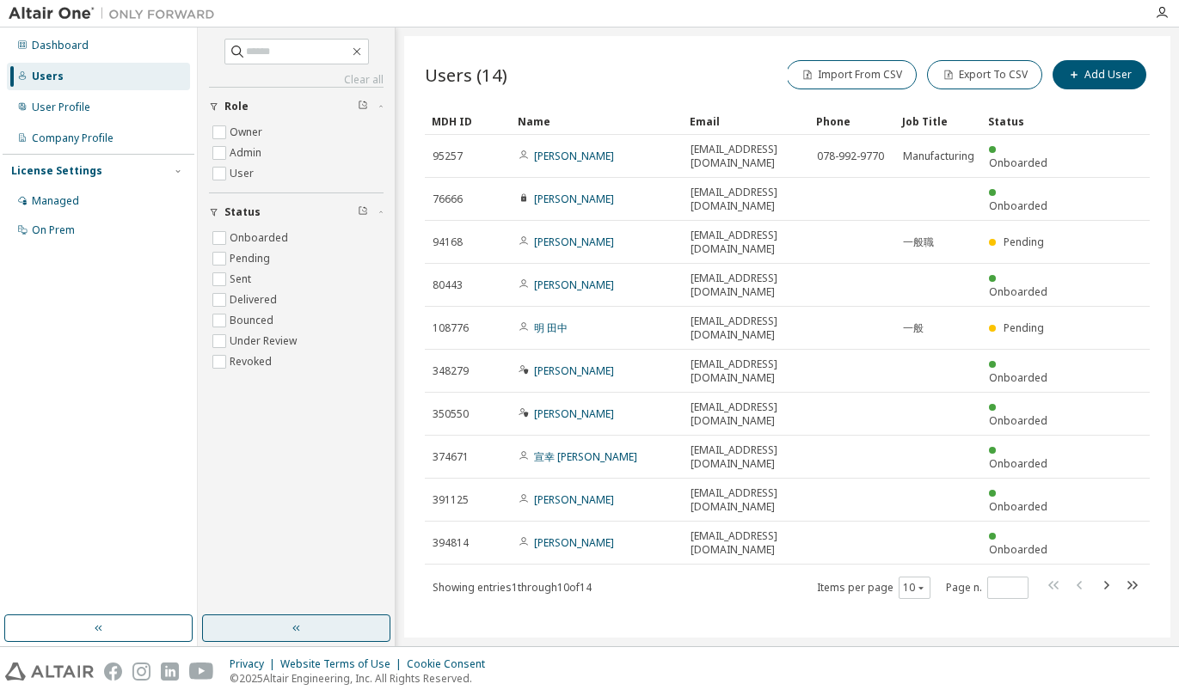
click at [288, 625] on button "button" at bounding box center [296, 629] width 188 height 28
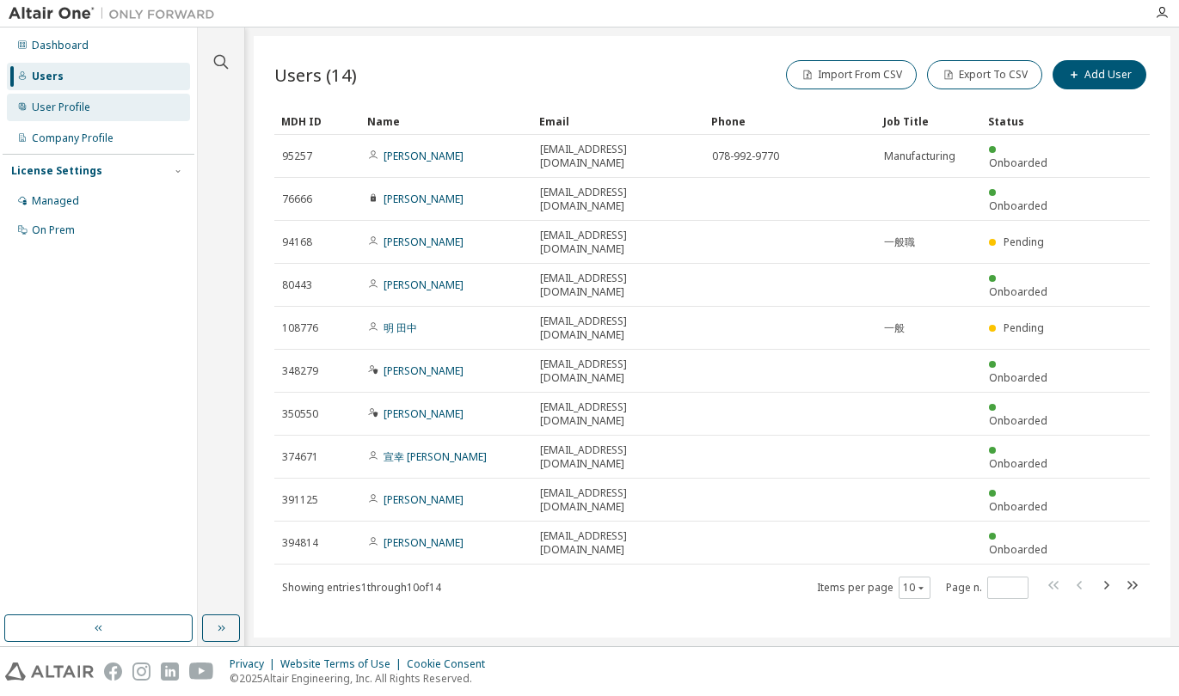
click at [74, 116] on div "User Profile" at bounding box center [98, 108] width 183 height 28
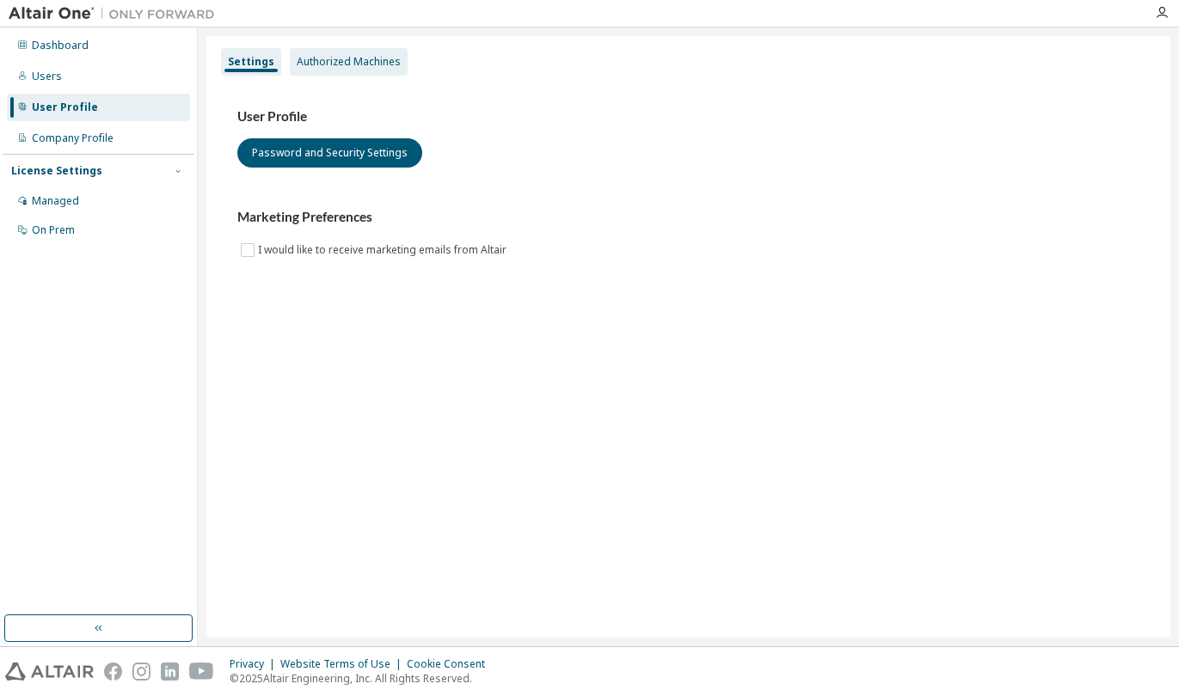
click at [357, 62] on div "Authorized Machines" at bounding box center [349, 62] width 104 height 14
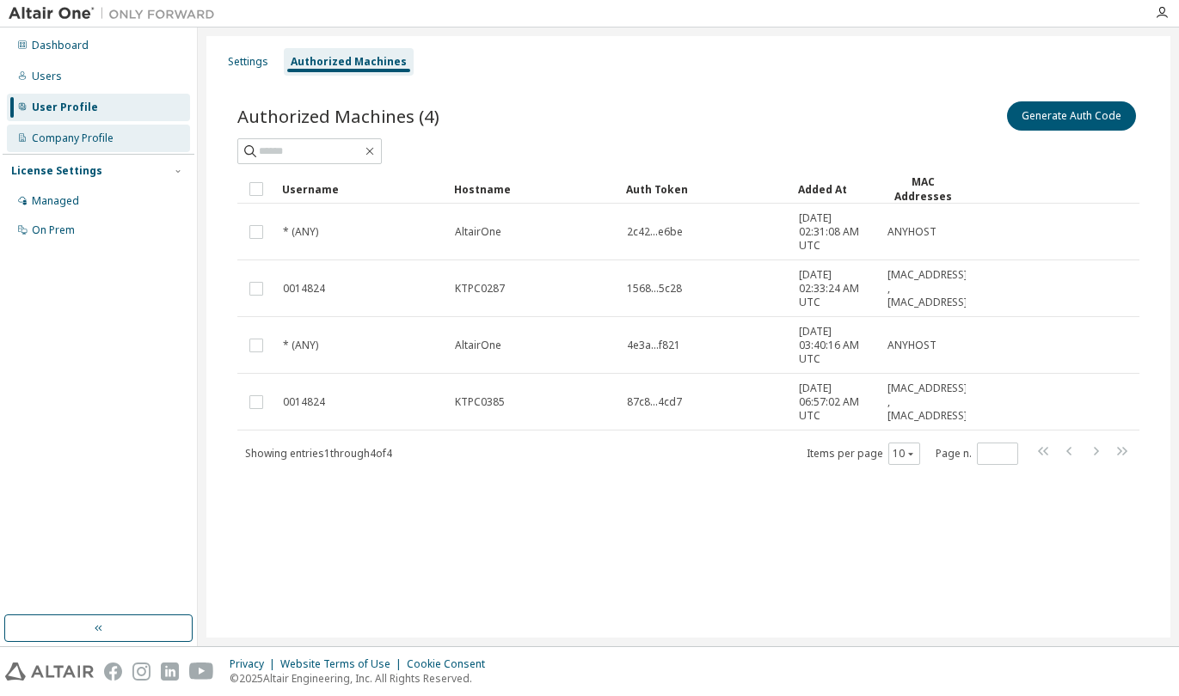
click at [101, 142] on div "Company Profile" at bounding box center [73, 139] width 82 height 14
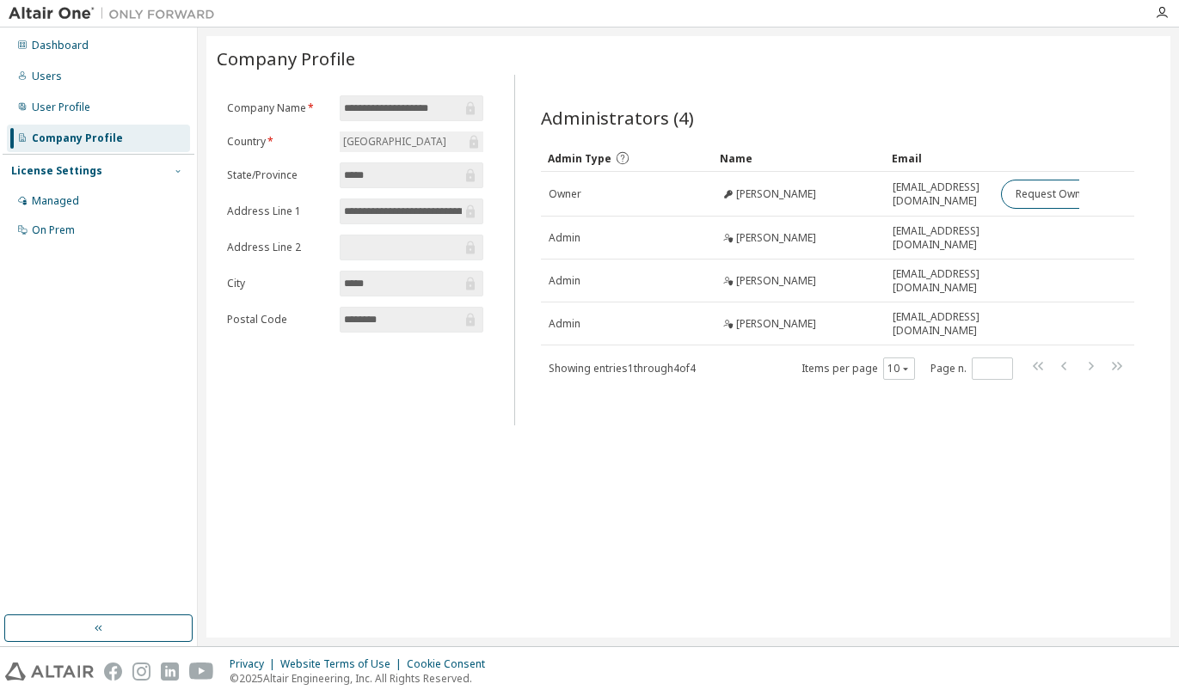
click at [180, 169] on icon "button" at bounding box center [178, 171] width 10 height 10
click at [64, 196] on div "Managed" at bounding box center [55, 201] width 47 height 14
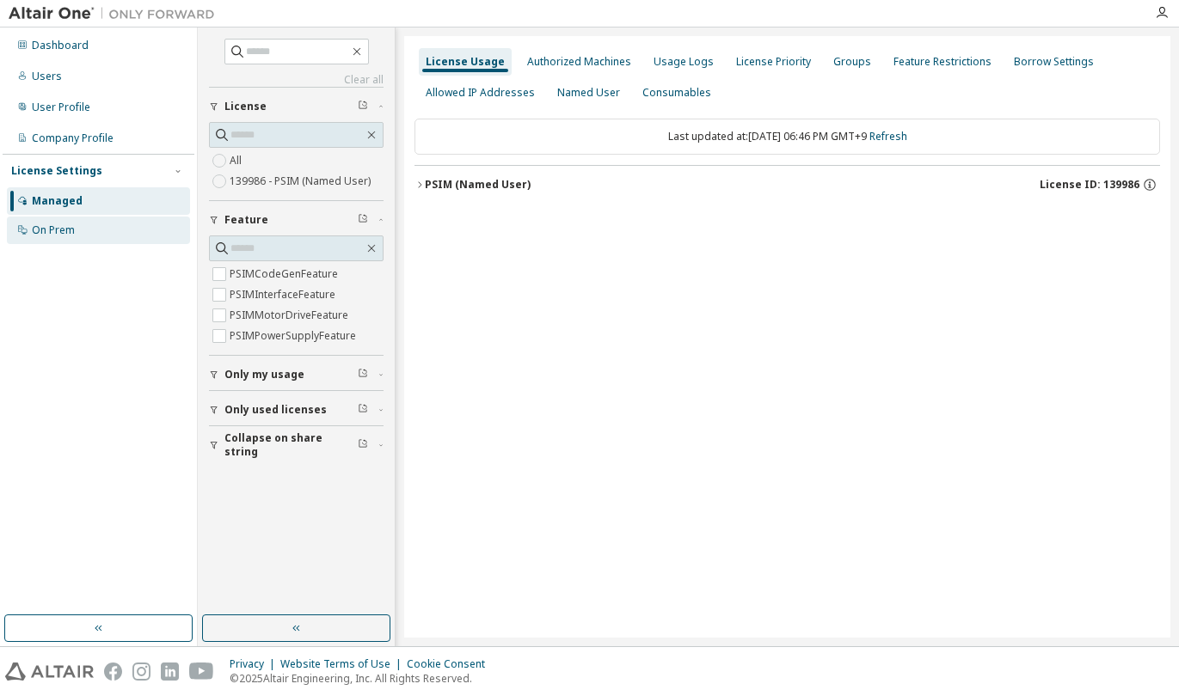
click at [64, 233] on div "On Prem" at bounding box center [53, 231] width 43 height 14
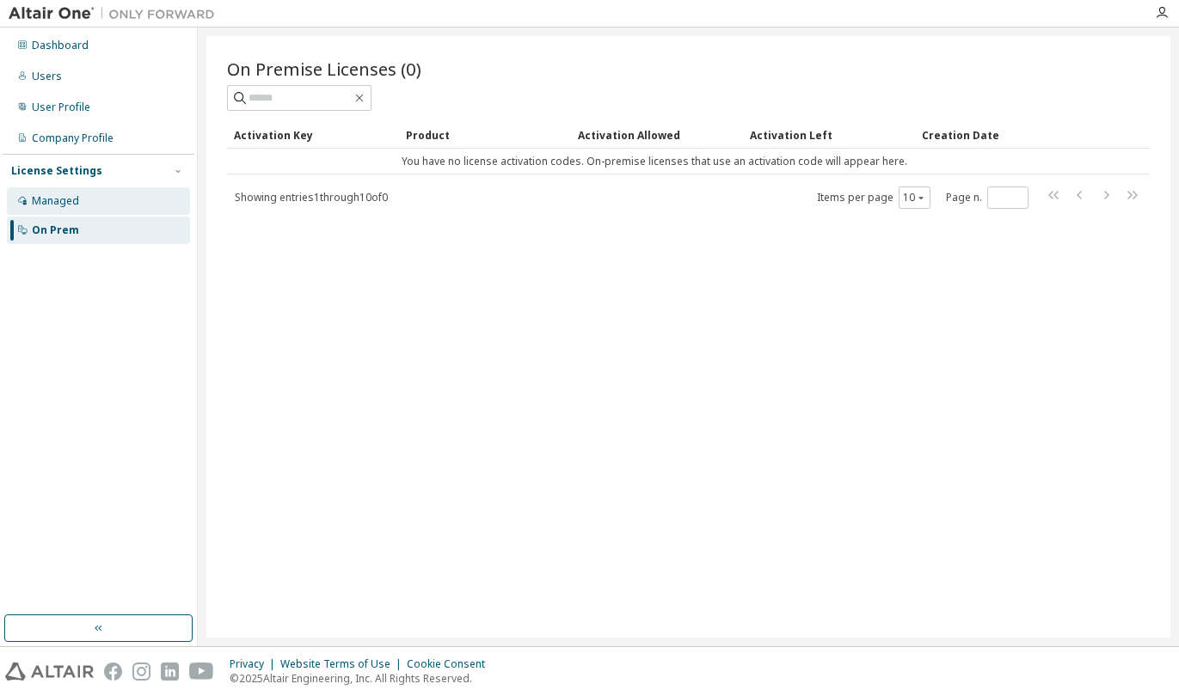
click at [61, 207] on div "Managed" at bounding box center [55, 201] width 47 height 14
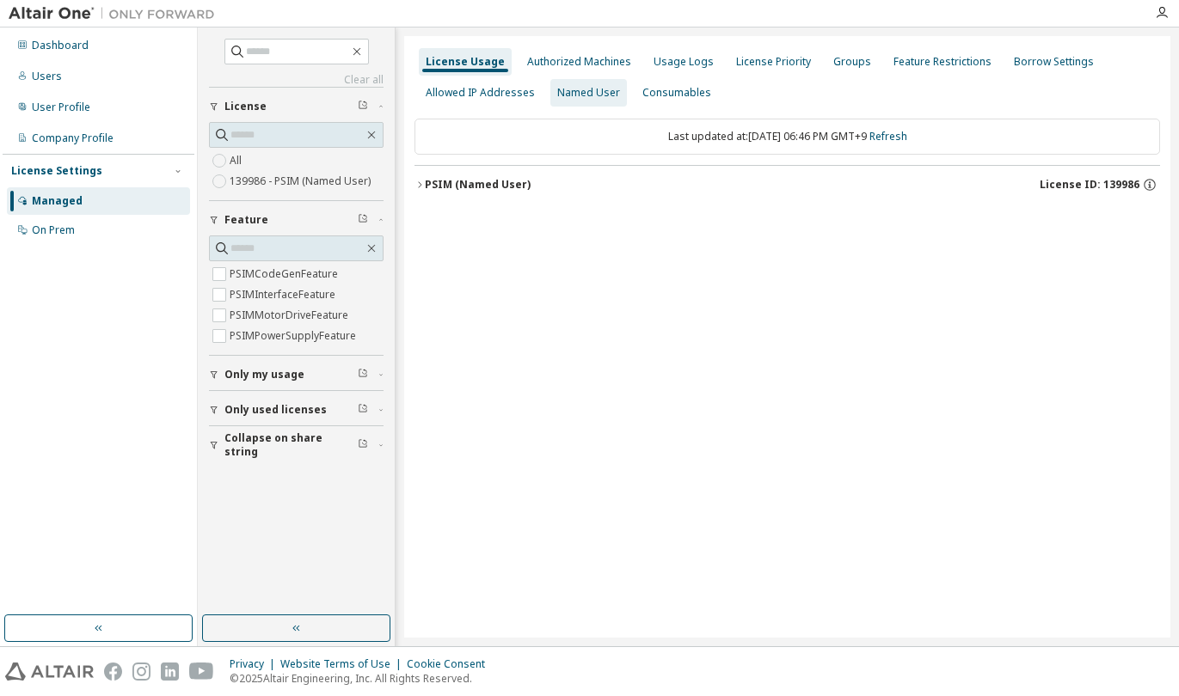
click at [577, 93] on div "Named User" at bounding box center [588, 93] width 63 height 14
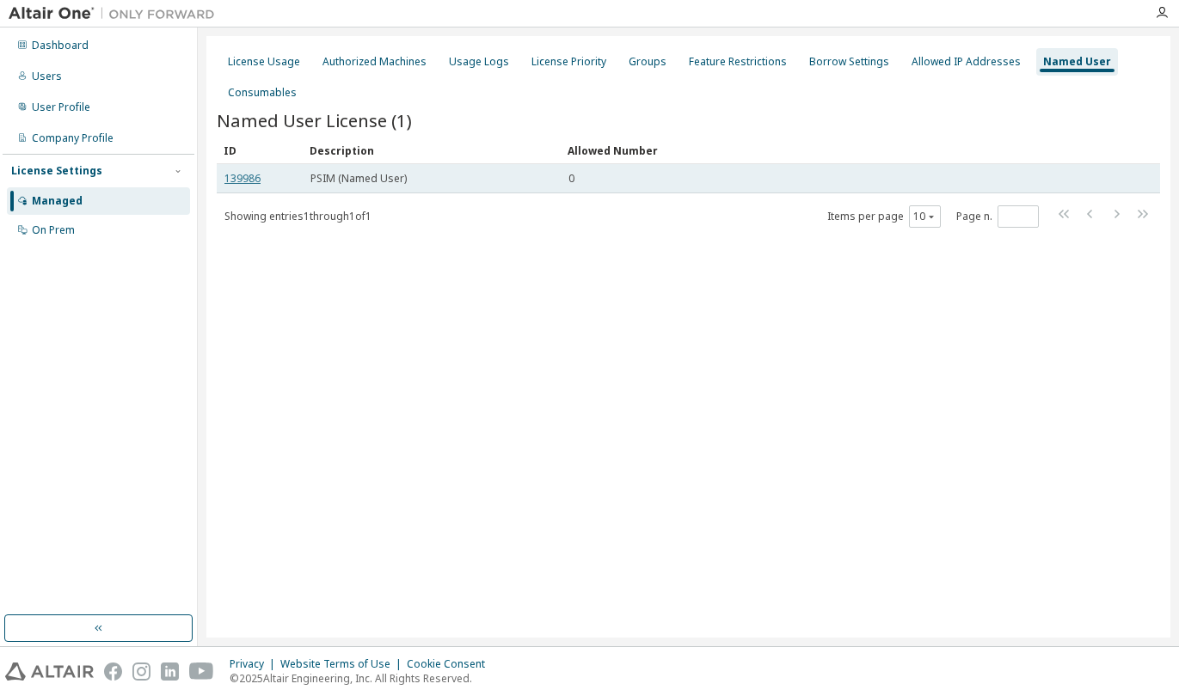
click at [238, 181] on link "139986" at bounding box center [242, 178] width 36 height 15
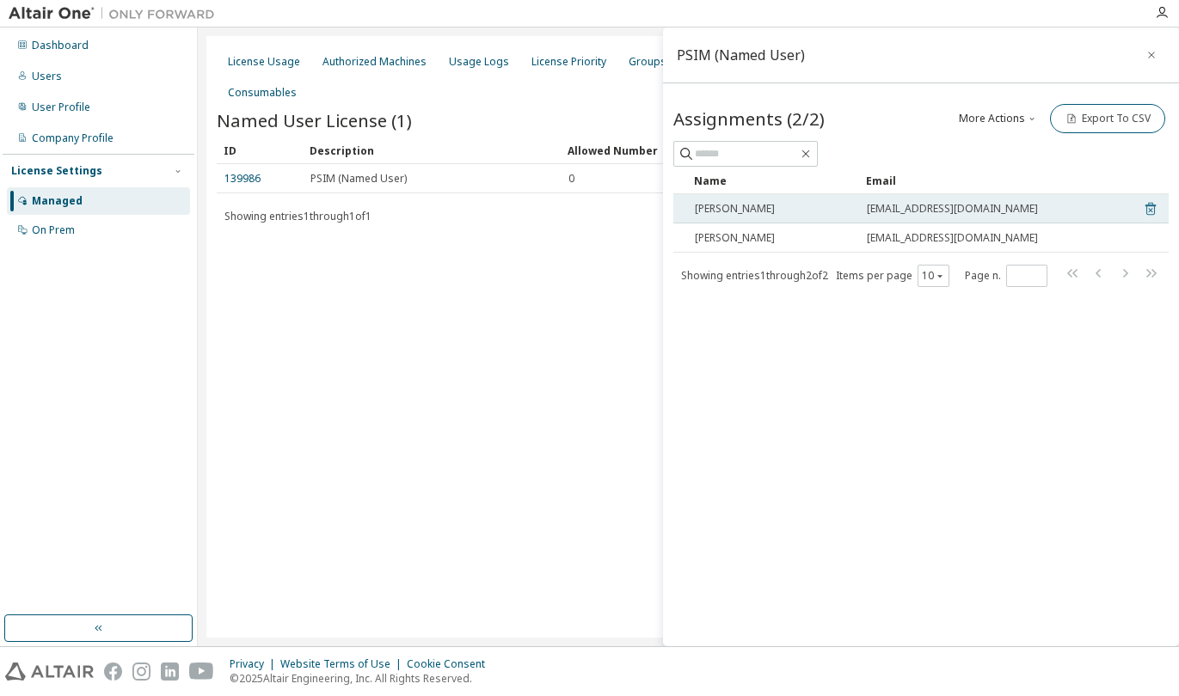
click at [1148, 210] on icon at bounding box center [1150, 209] width 15 height 21
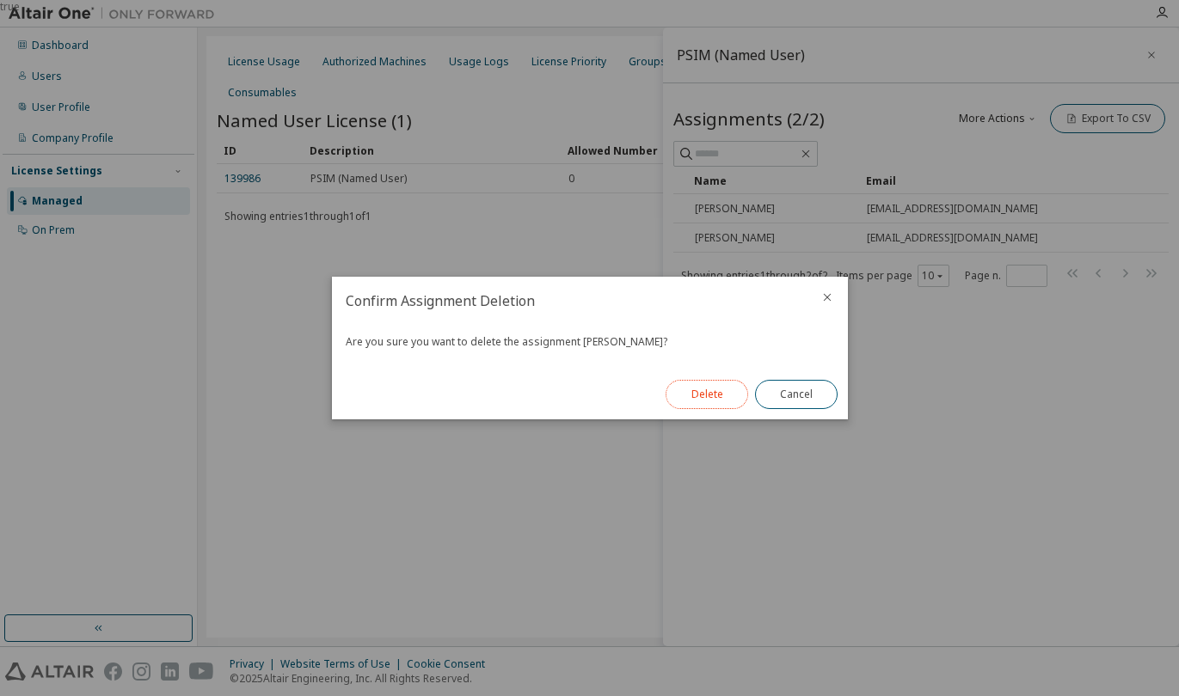
click at [692, 393] on button "Delete" at bounding box center [706, 394] width 83 height 29
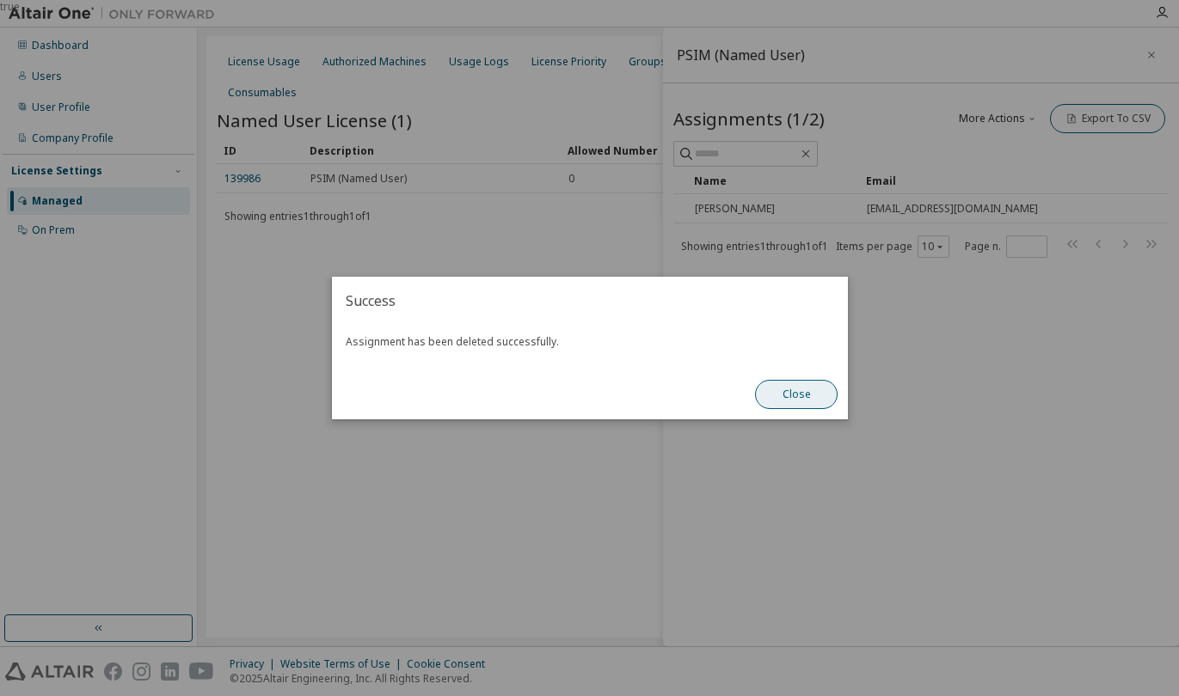
click at [808, 394] on button "Close" at bounding box center [796, 394] width 83 height 29
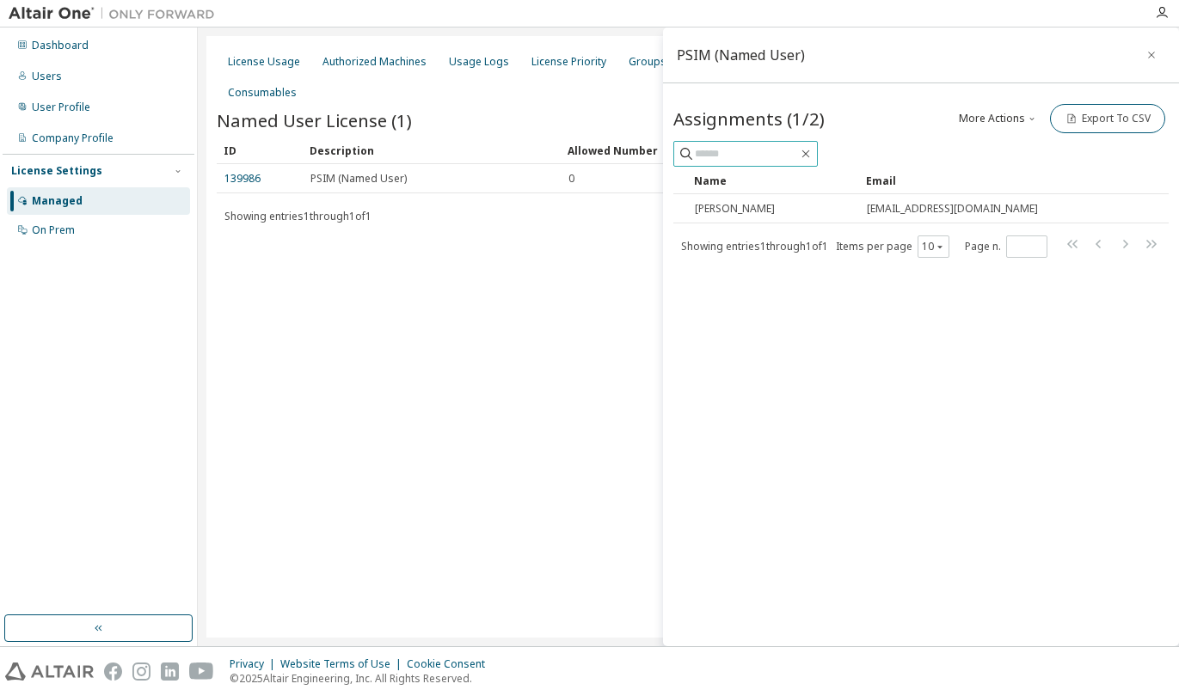
click at [784, 156] on input "text" at bounding box center [746, 153] width 103 height 17
type input "*"
click at [982, 137] on div "Assignments (1/2) More Actions Add Import From CSV Export To CSV" at bounding box center [920, 134] width 495 height 66
click at [1033, 120] on icon "button" at bounding box center [1032, 118] width 10 height 10
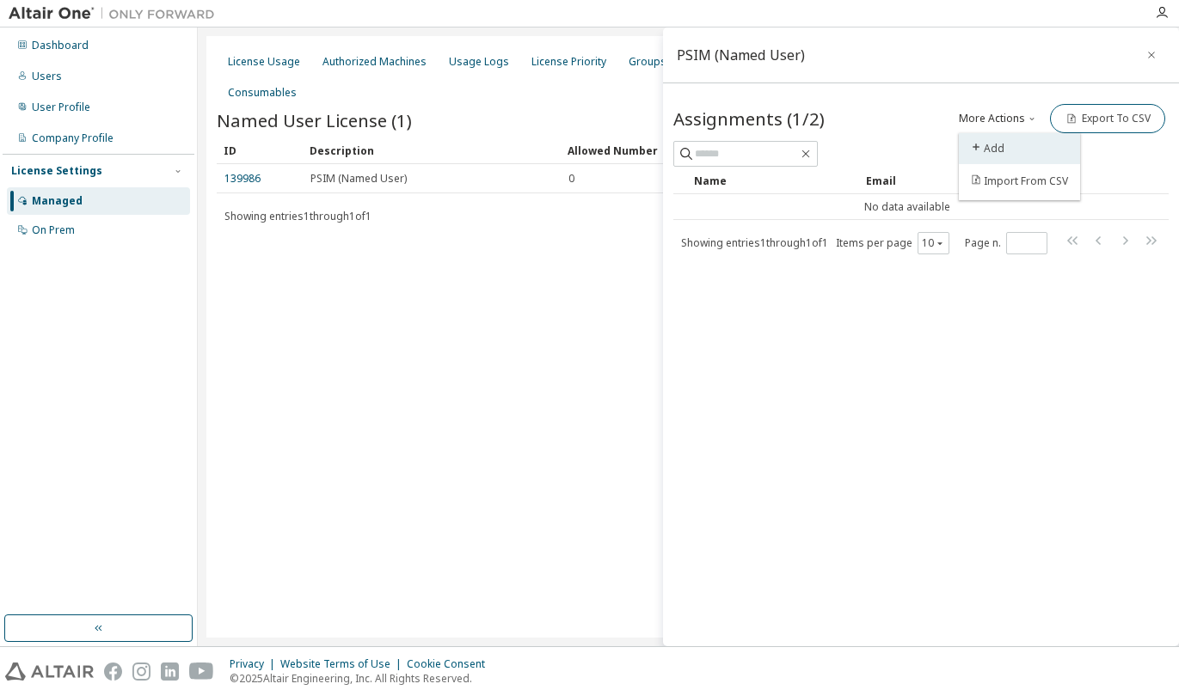
click at [993, 150] on div "Add" at bounding box center [1019, 149] width 107 height 24
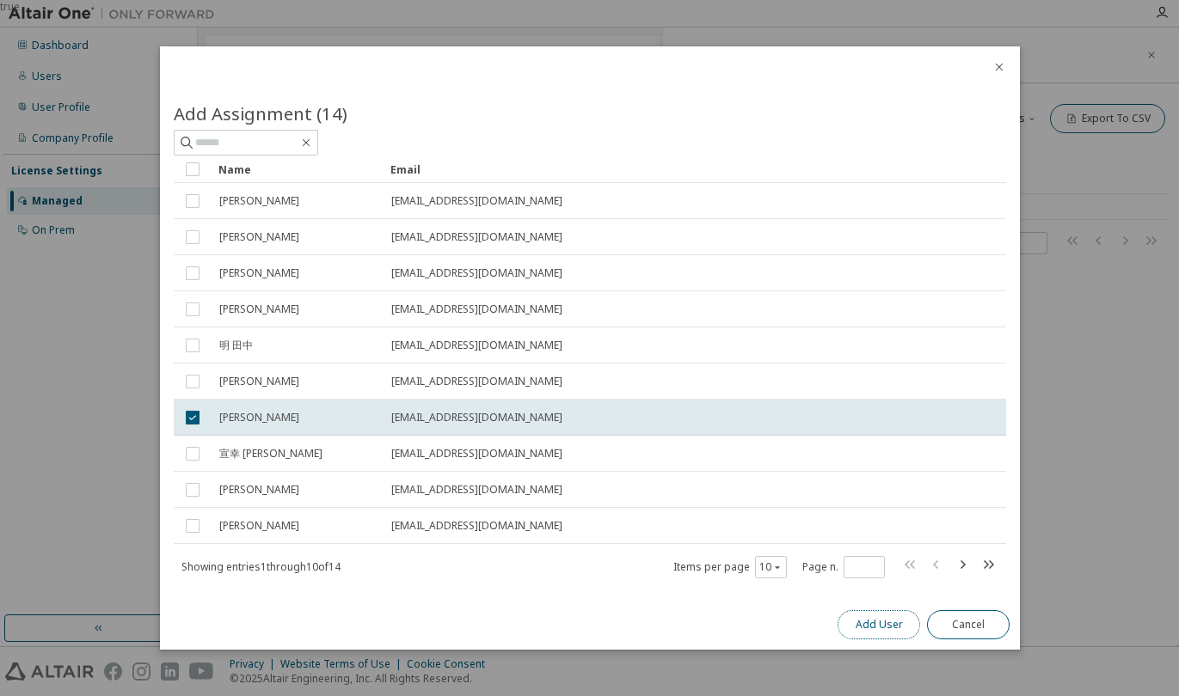
click at [875, 629] on button "Add User" at bounding box center [878, 624] width 83 height 29
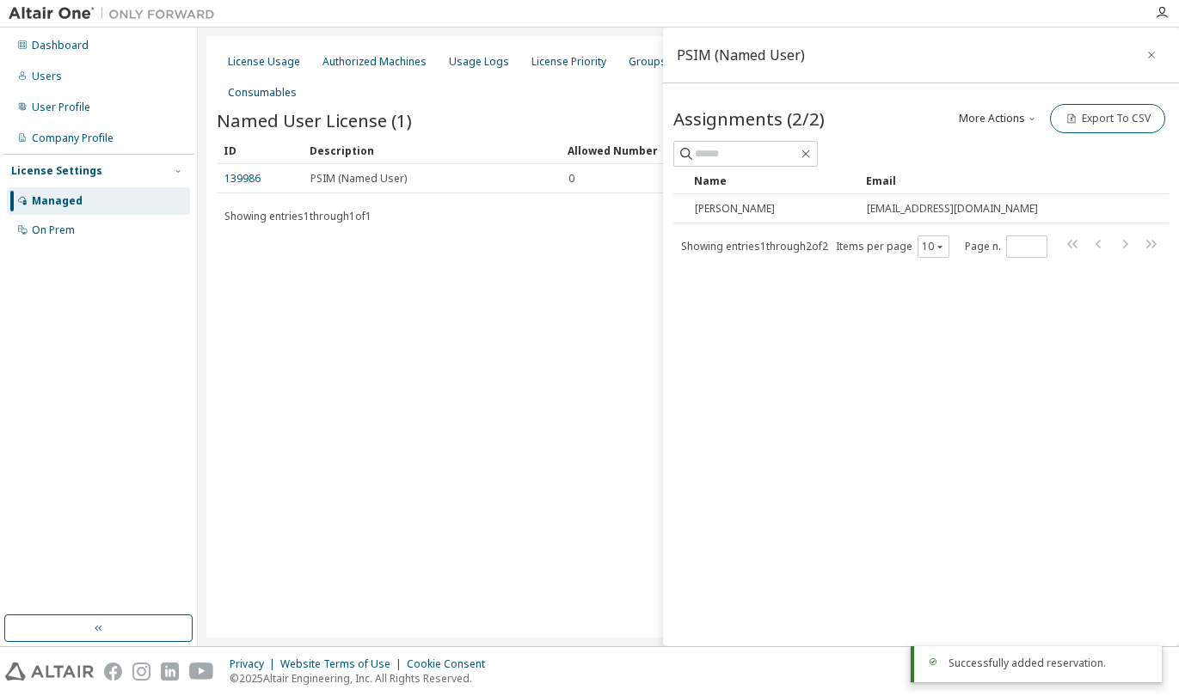
click at [920, 390] on div "PSIM (Named User) Assignments (2/2) More Actions Add Import From CSV Export To …" at bounding box center [921, 337] width 516 height 619
click at [1153, 61] on icon "button" at bounding box center [1151, 55] width 12 height 14
